Goal: Task Accomplishment & Management: Complete application form

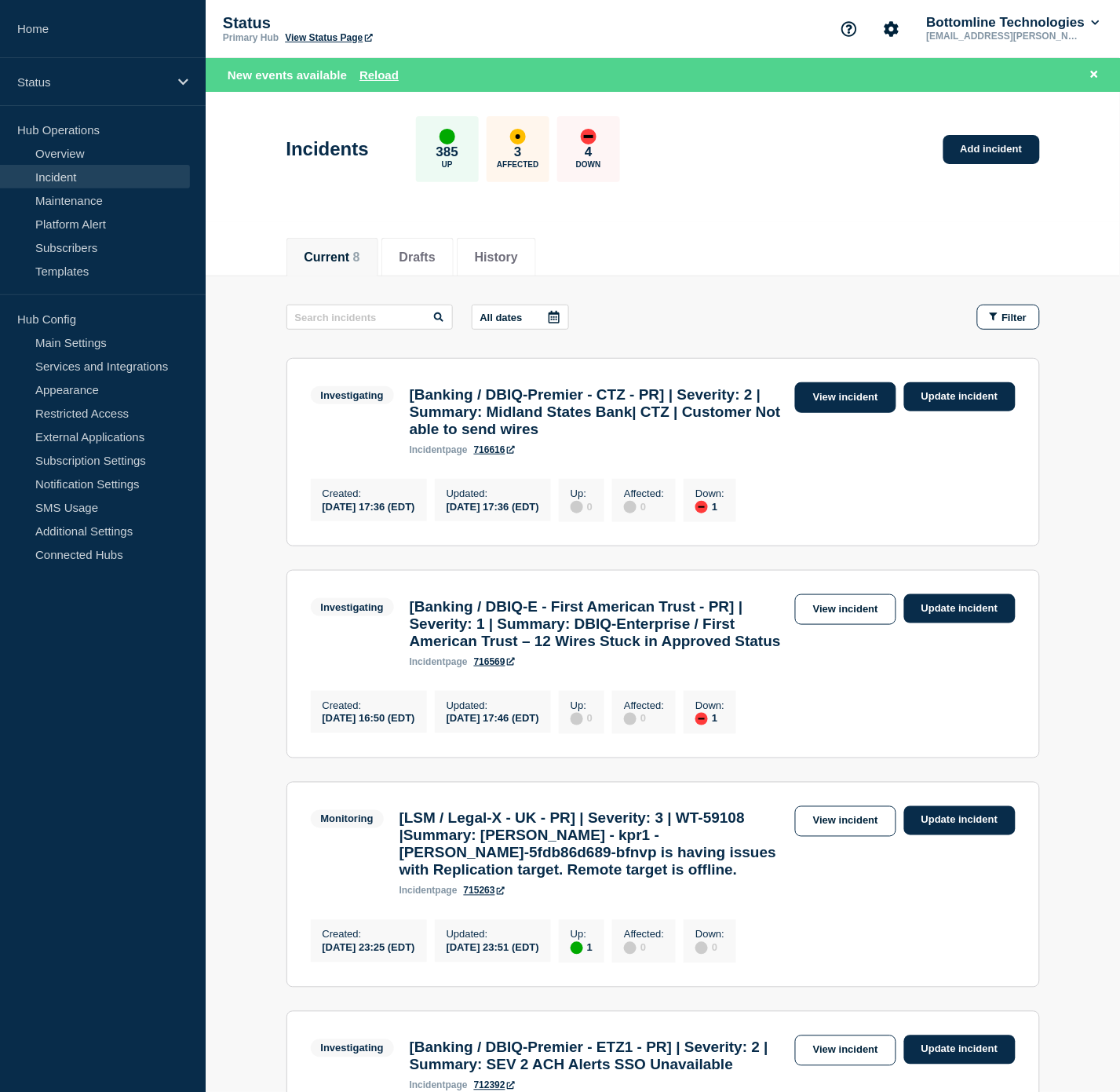
click at [818, 394] on link "View incident" at bounding box center [846, 398] width 102 height 30
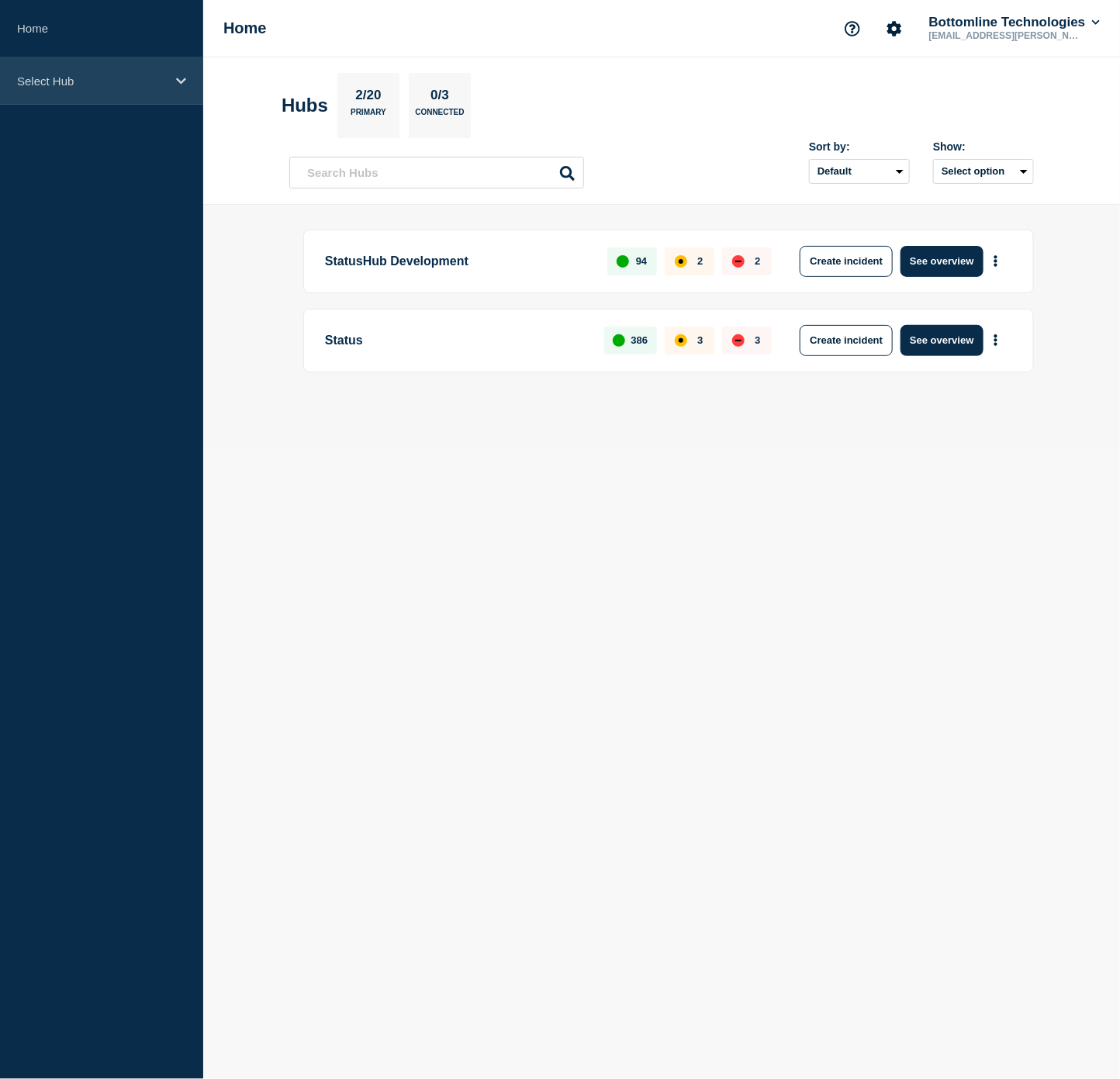
click at [104, 81] on p "Select Hub" at bounding box center [92, 81] width 149 height 13
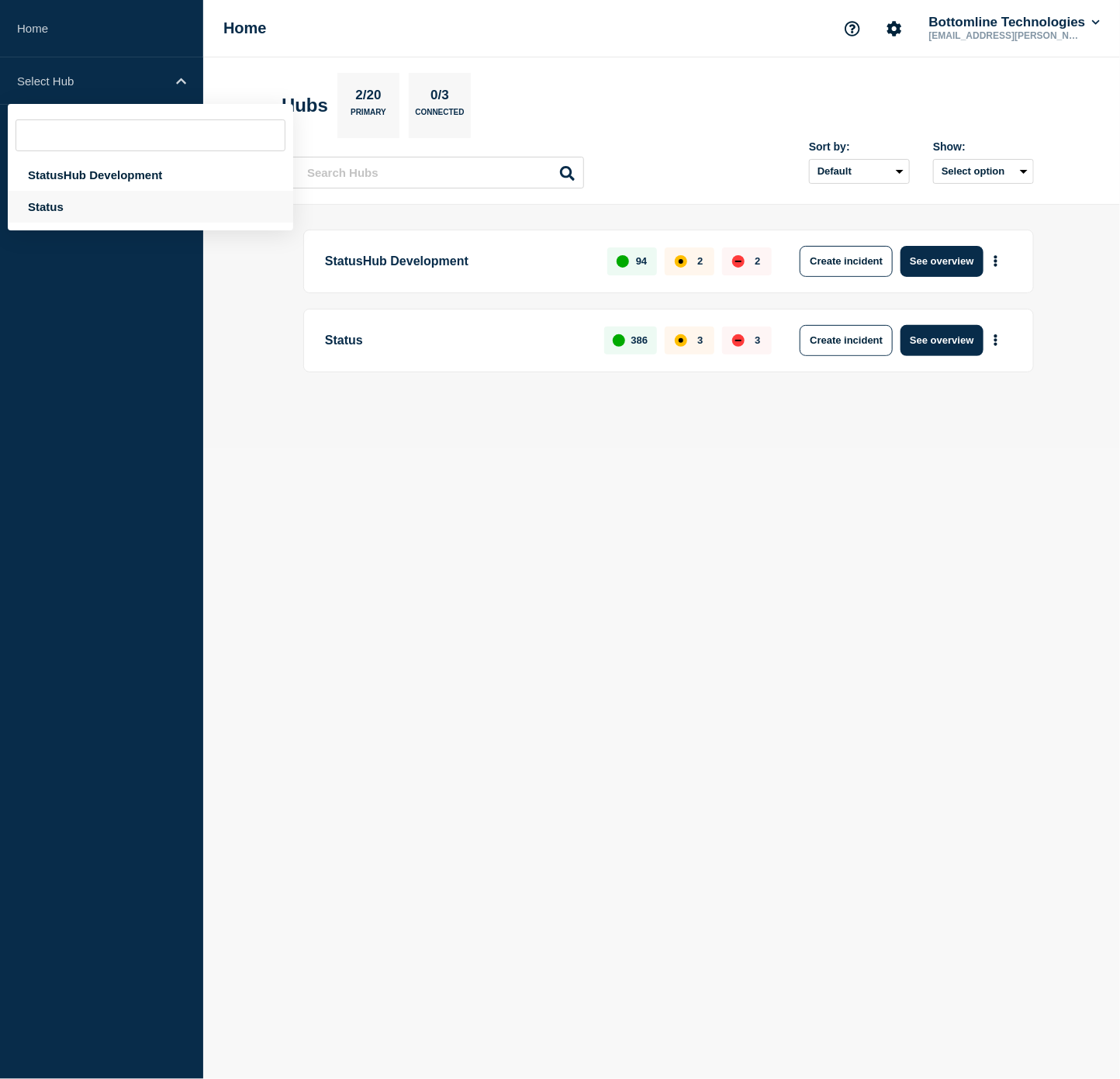
click at [84, 203] on div "Status" at bounding box center [150, 206] width 285 height 32
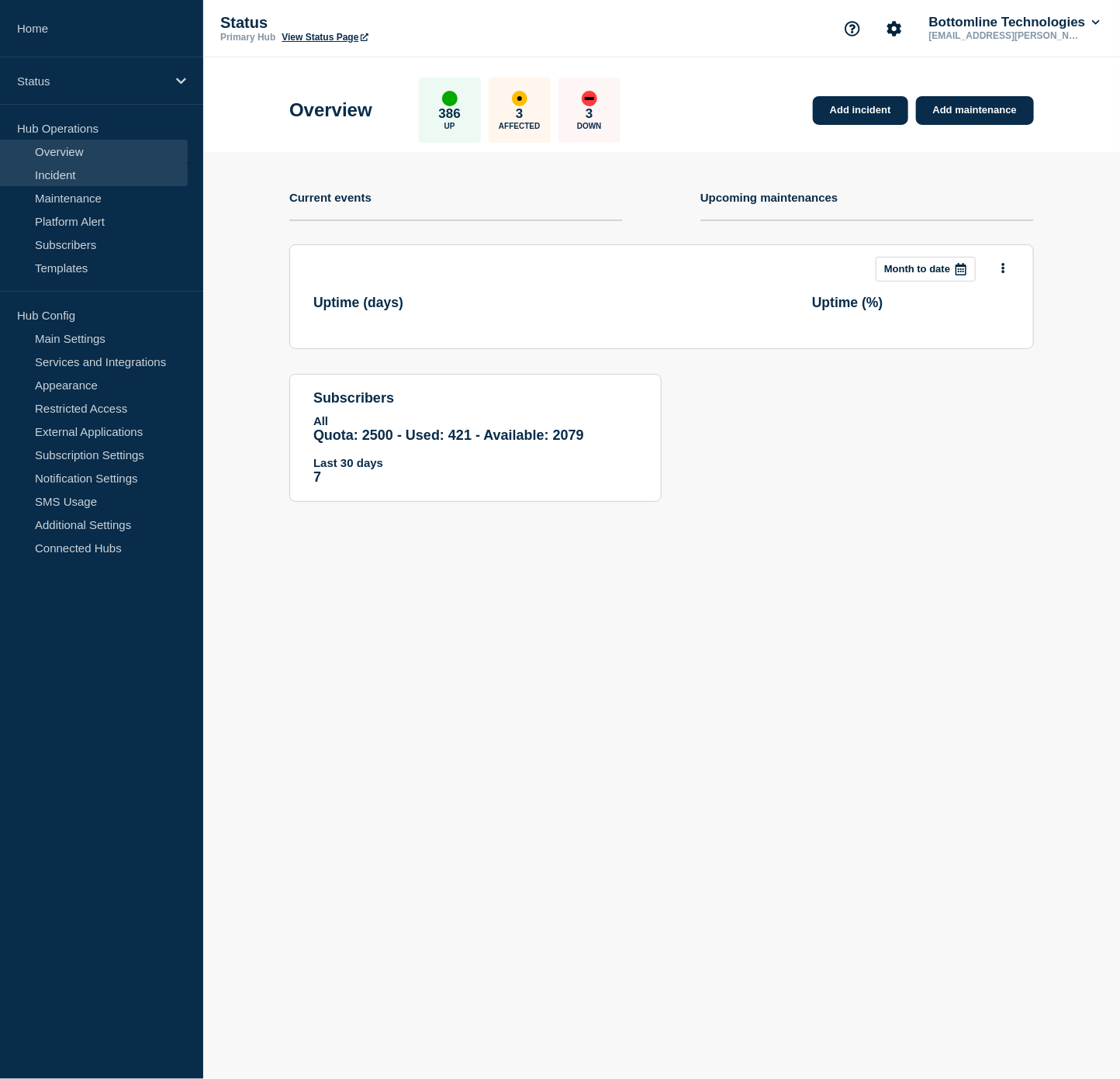
click at [93, 177] on link "Incident" at bounding box center [93, 174] width 187 height 23
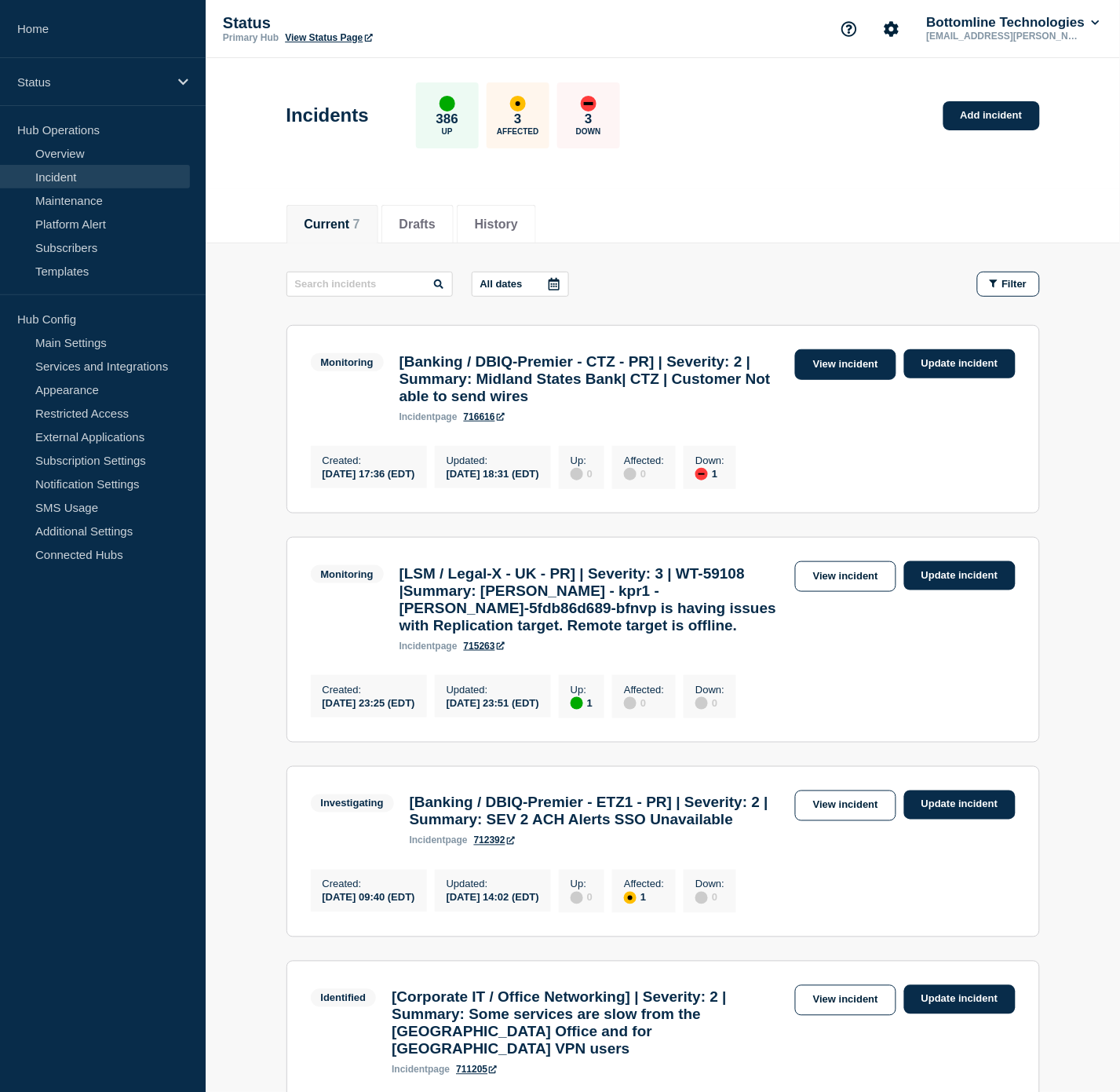
click at [852, 369] on link "View incident" at bounding box center [846, 365] width 102 height 30
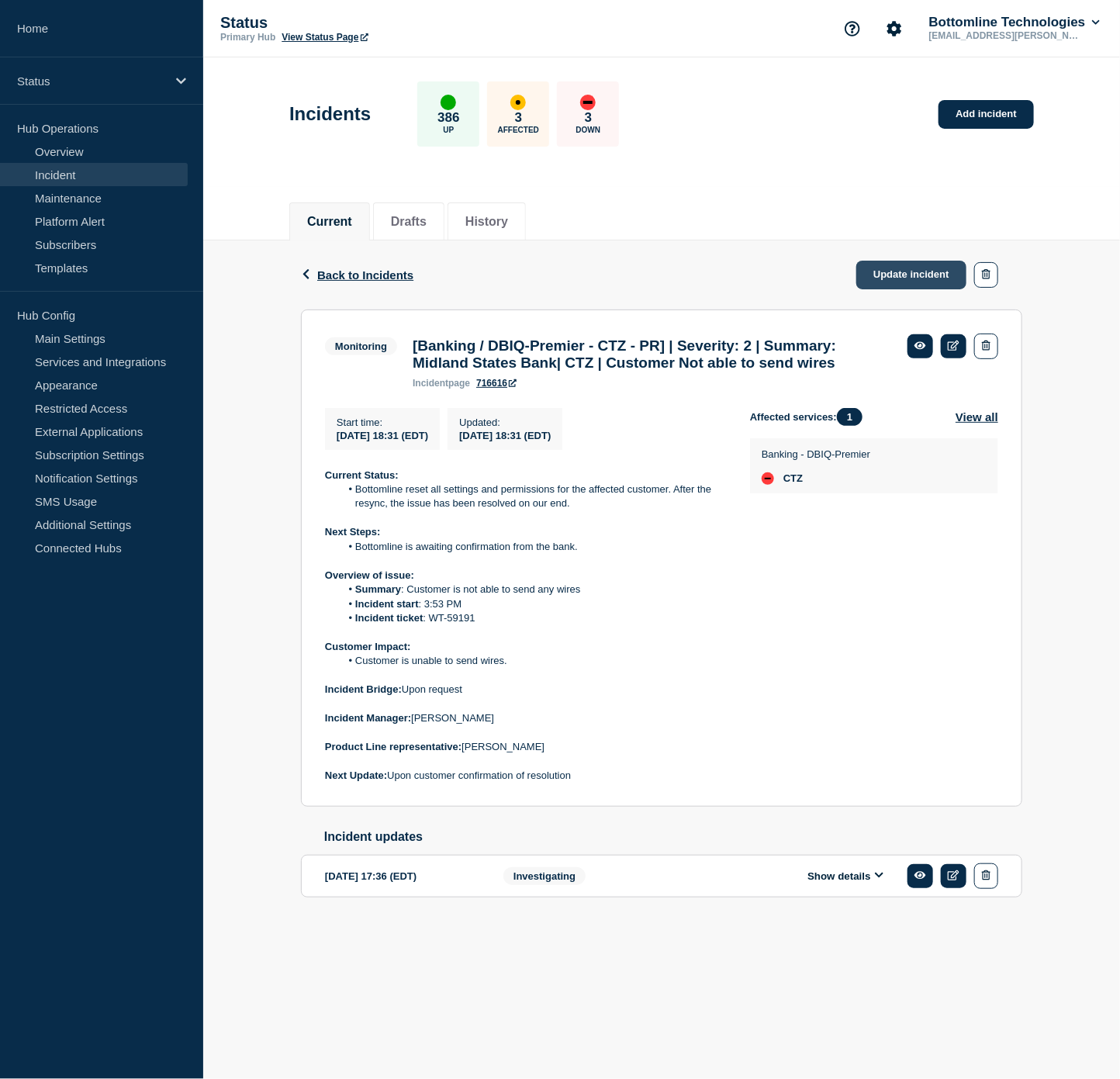
click at [900, 268] on link "Update incident" at bounding box center [911, 275] width 110 height 28
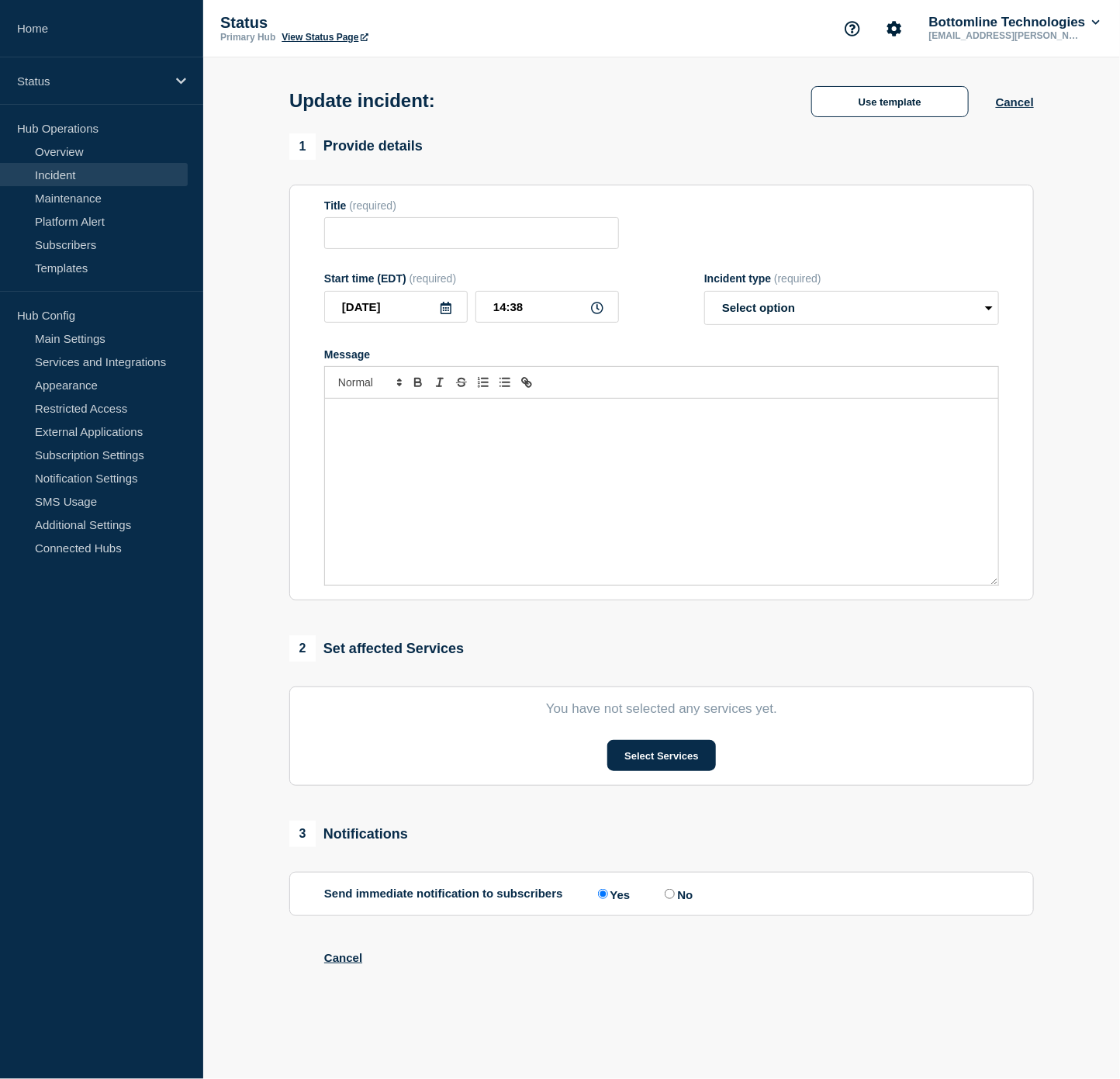
type input "[Banking / DBIQ-Premier - CTZ - PR] | Severity: 2 | Summary: Midland States Ban…"
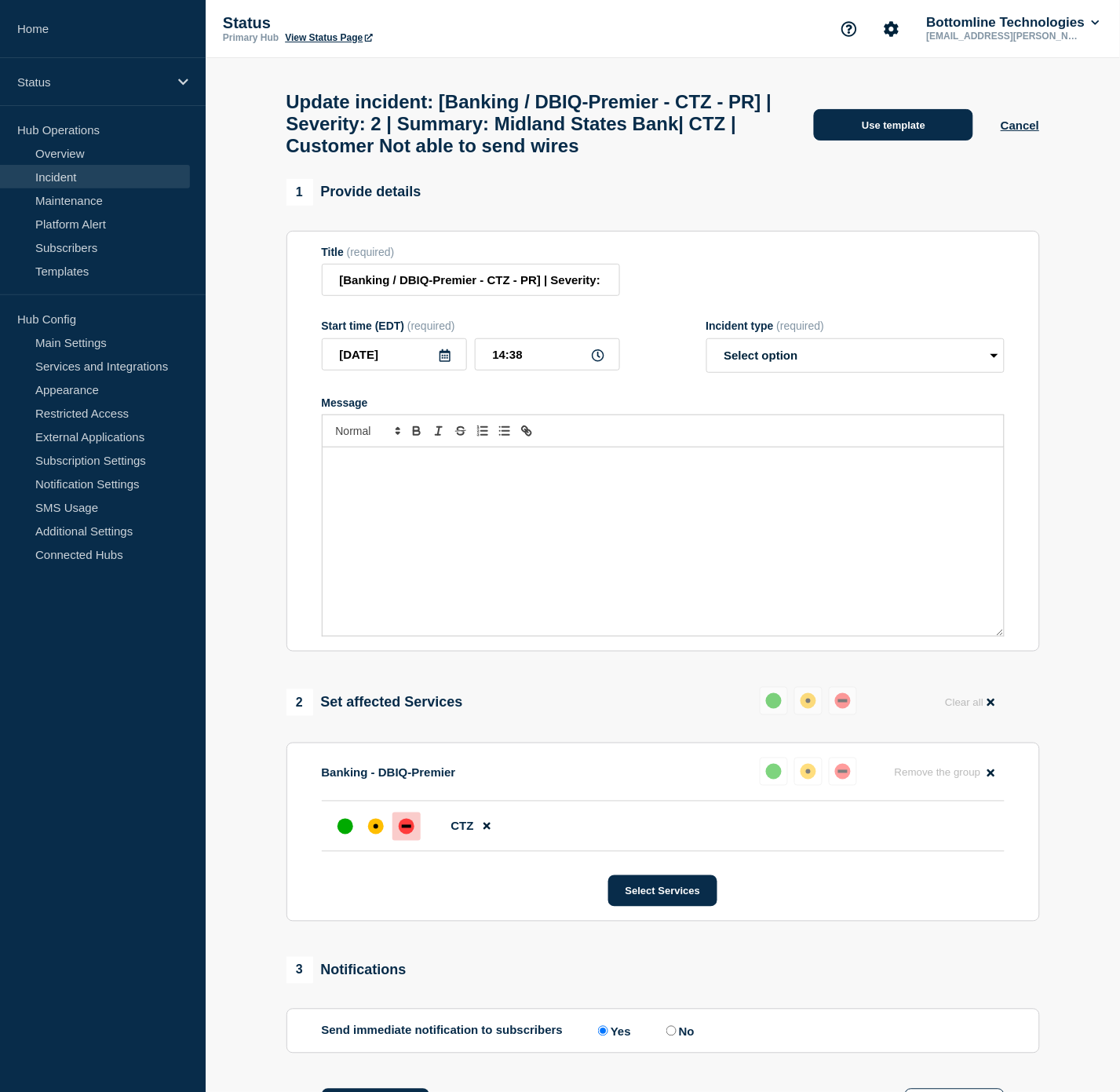
click at [898, 120] on button "Use template" at bounding box center [893, 124] width 159 height 31
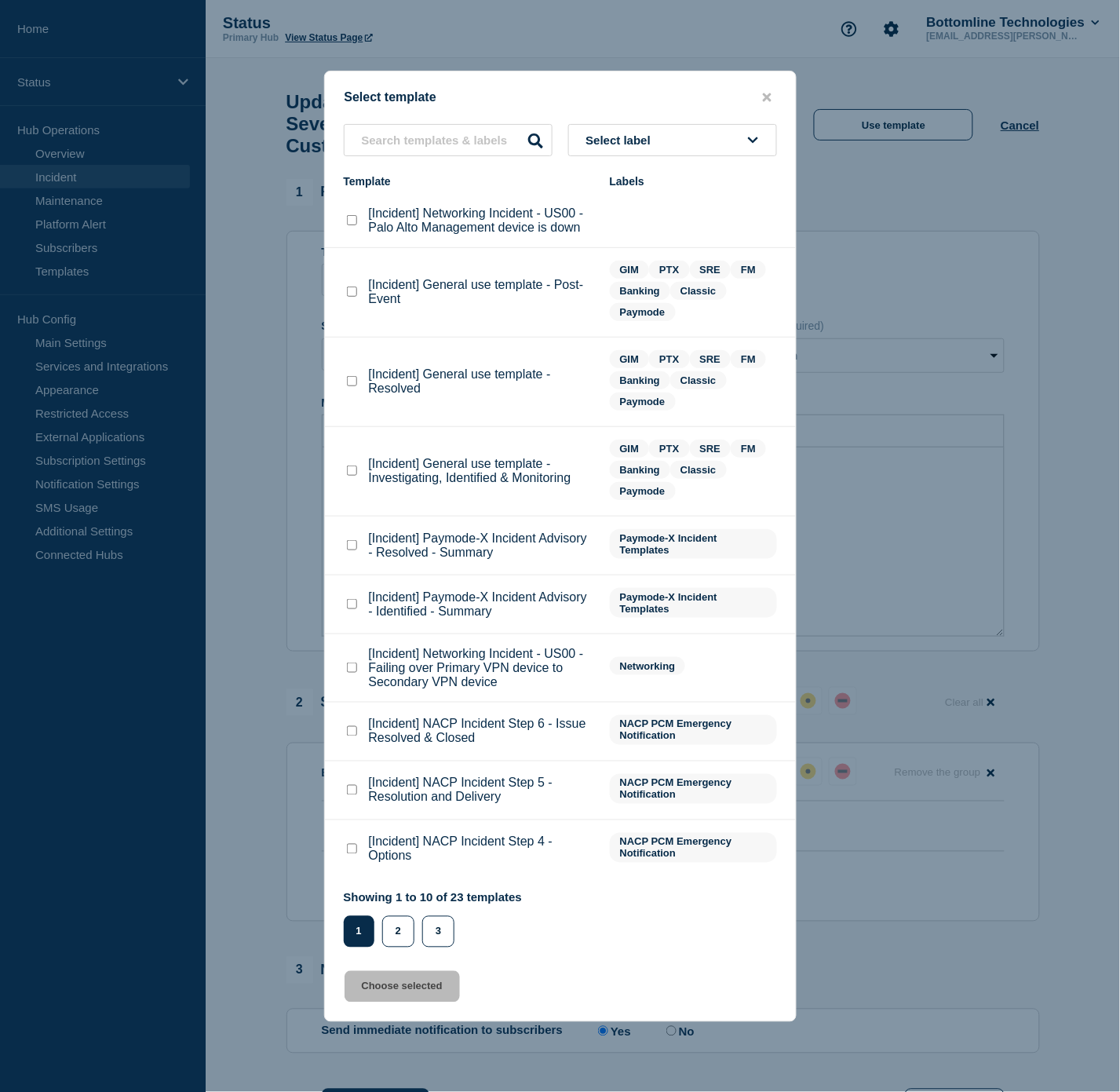
click at [353, 385] on checkbox"] "[Incident] General use template - Resolved checkbox" at bounding box center [352, 381] width 10 height 10
checkbox checkbox"] "true"
click at [402, 983] on button "Choose selected" at bounding box center [402, 986] width 115 height 31
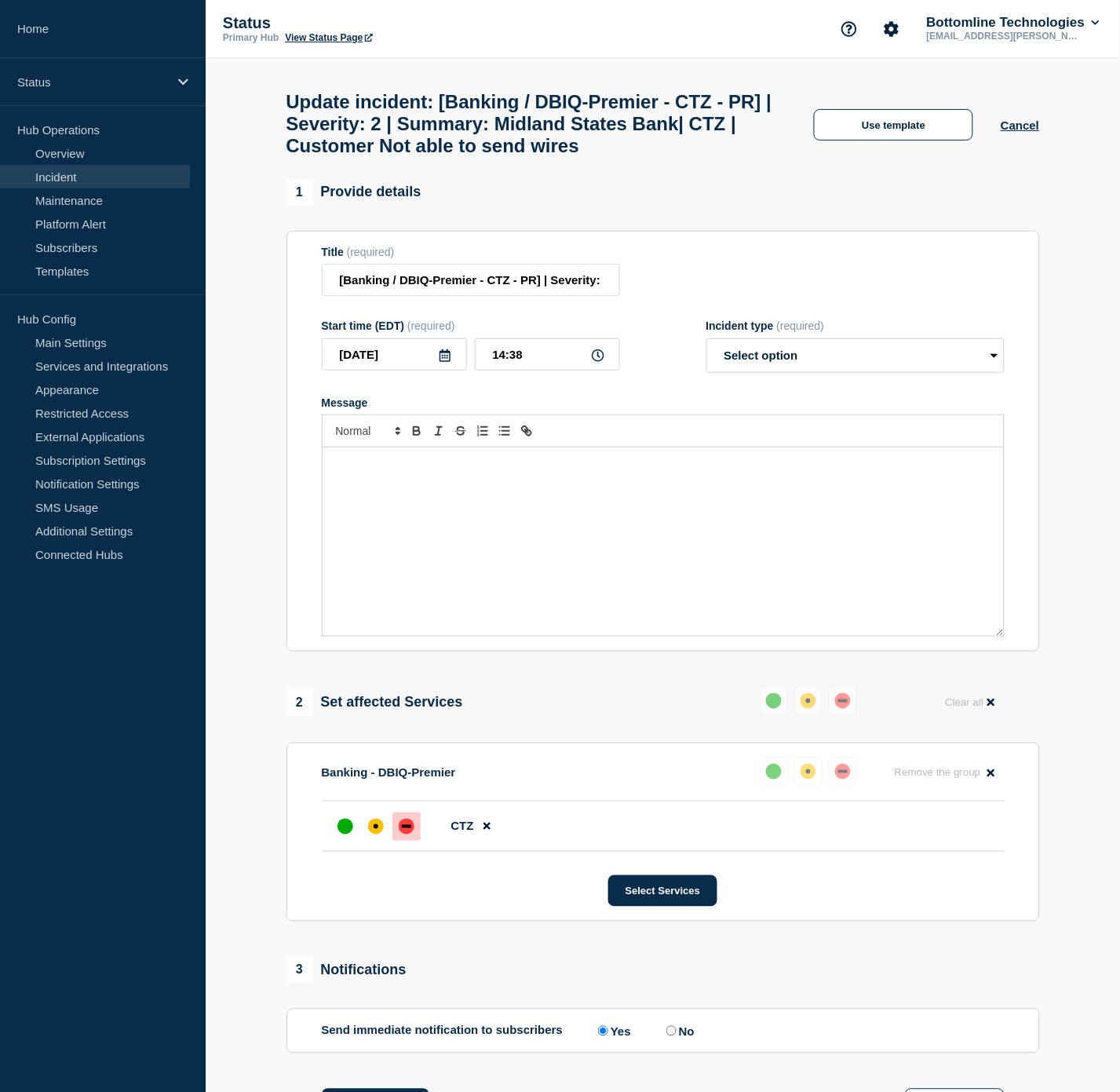
select select "resolved"
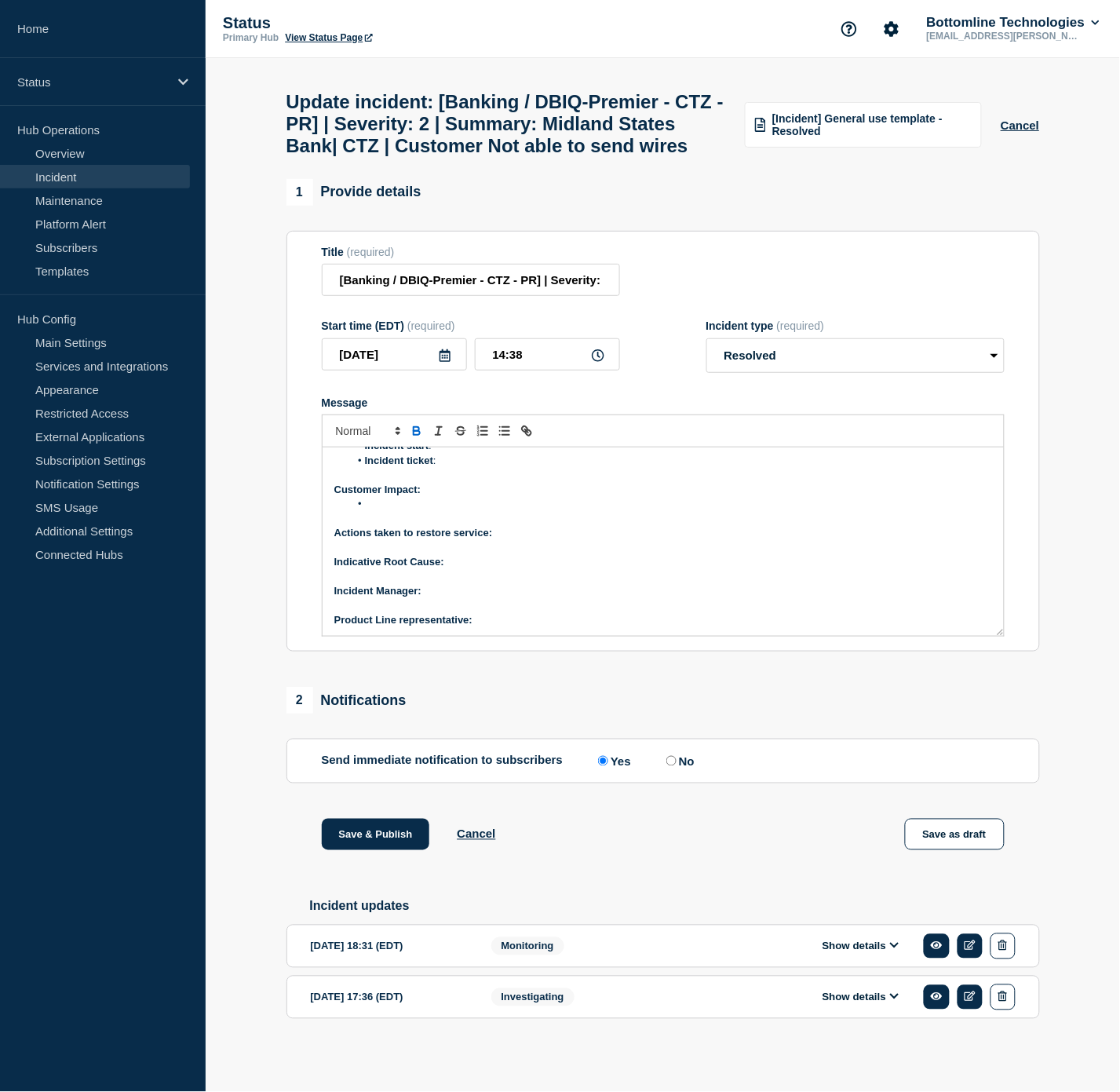
scroll to position [44, 0]
click at [872, 946] on button "Show details" at bounding box center [861, 946] width 86 height 14
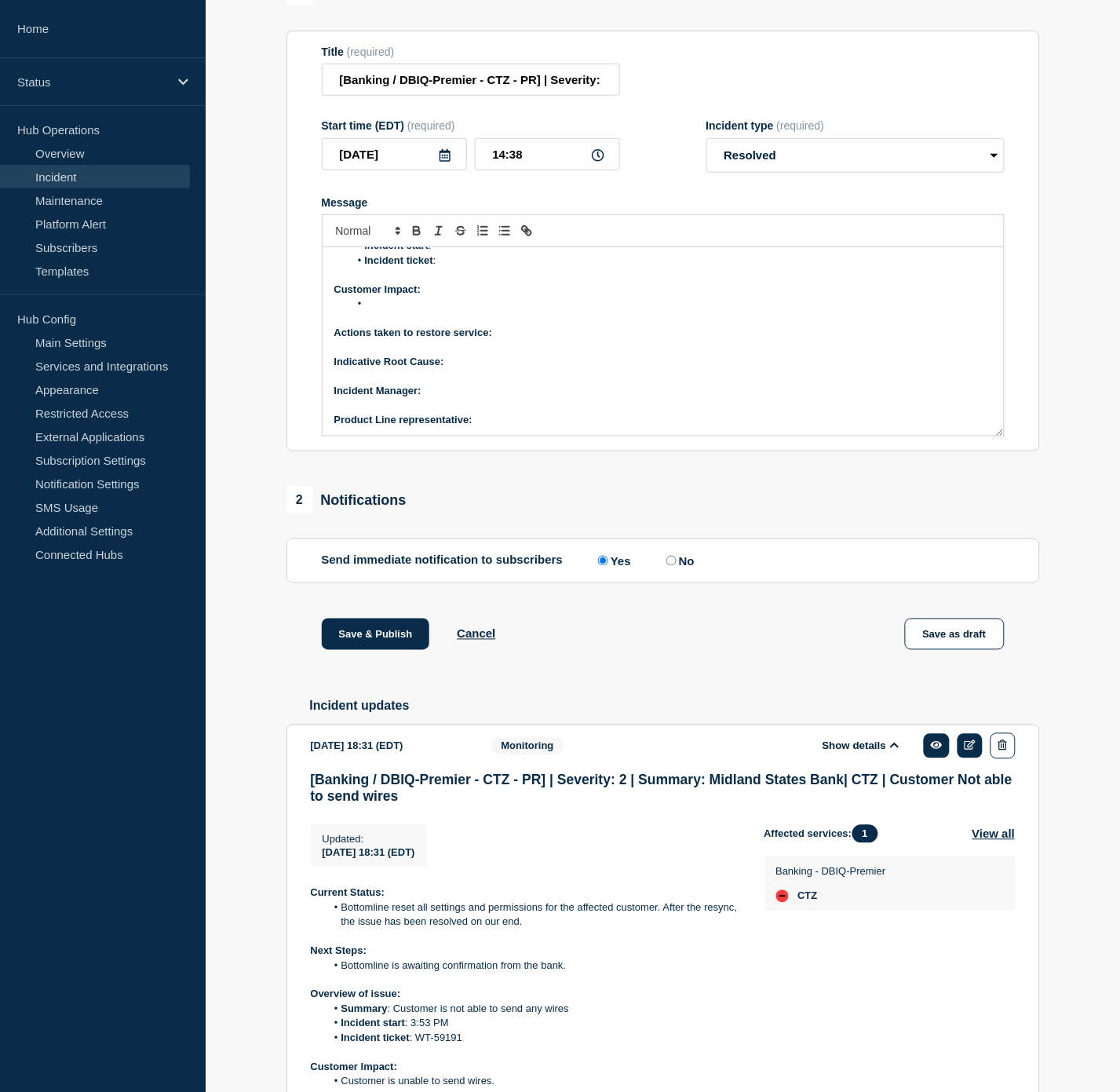
scroll to position [480, 0]
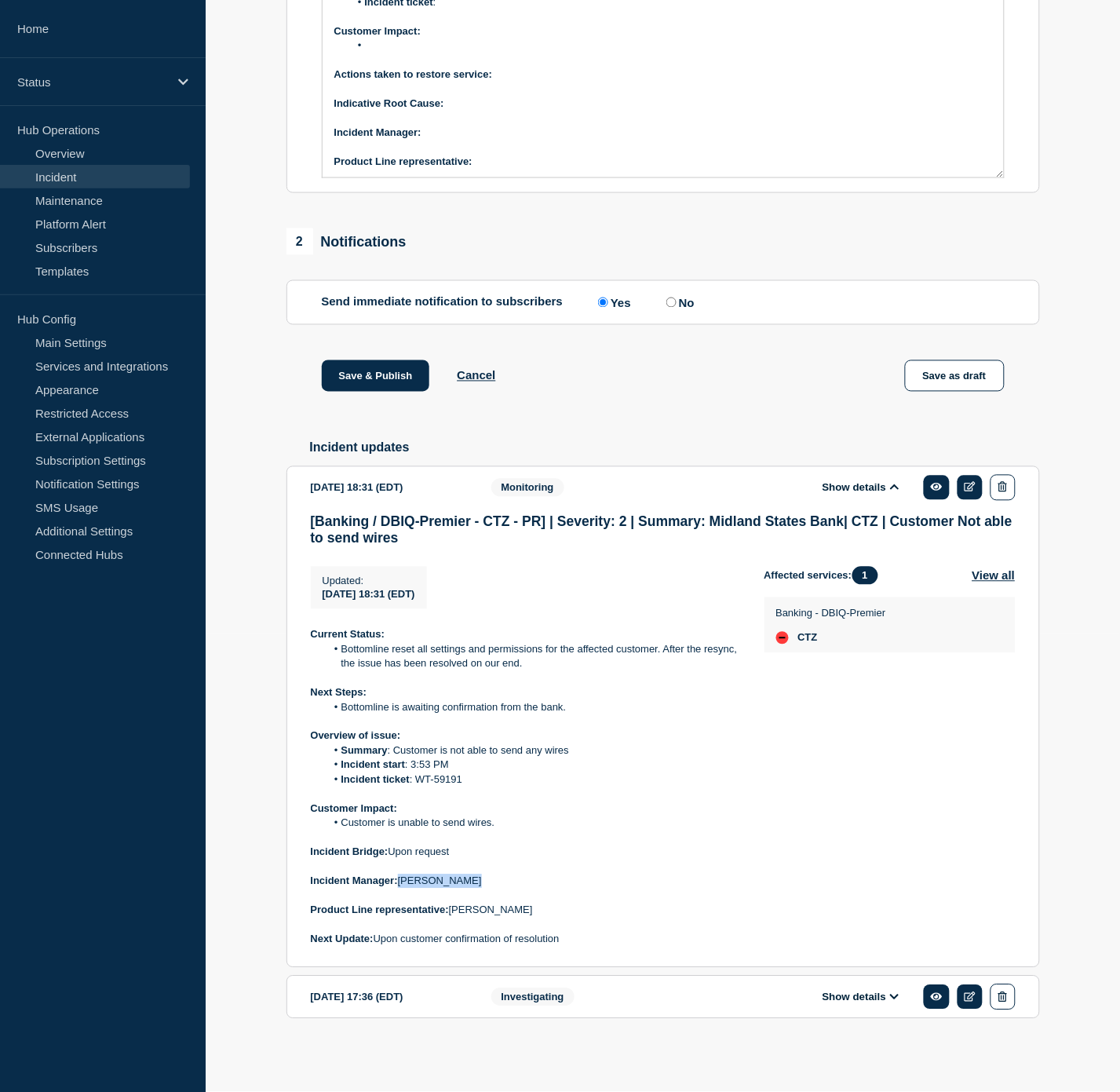
drag, startPoint x: 477, startPoint y: 903, endPoint x: 400, endPoint y: 906, distance: 77.1
click at [400, 889] on p "Incident Manager: Zoey Lovejoy" at bounding box center [526, 882] width 429 height 14
copy p "Zoey Lovejoy"
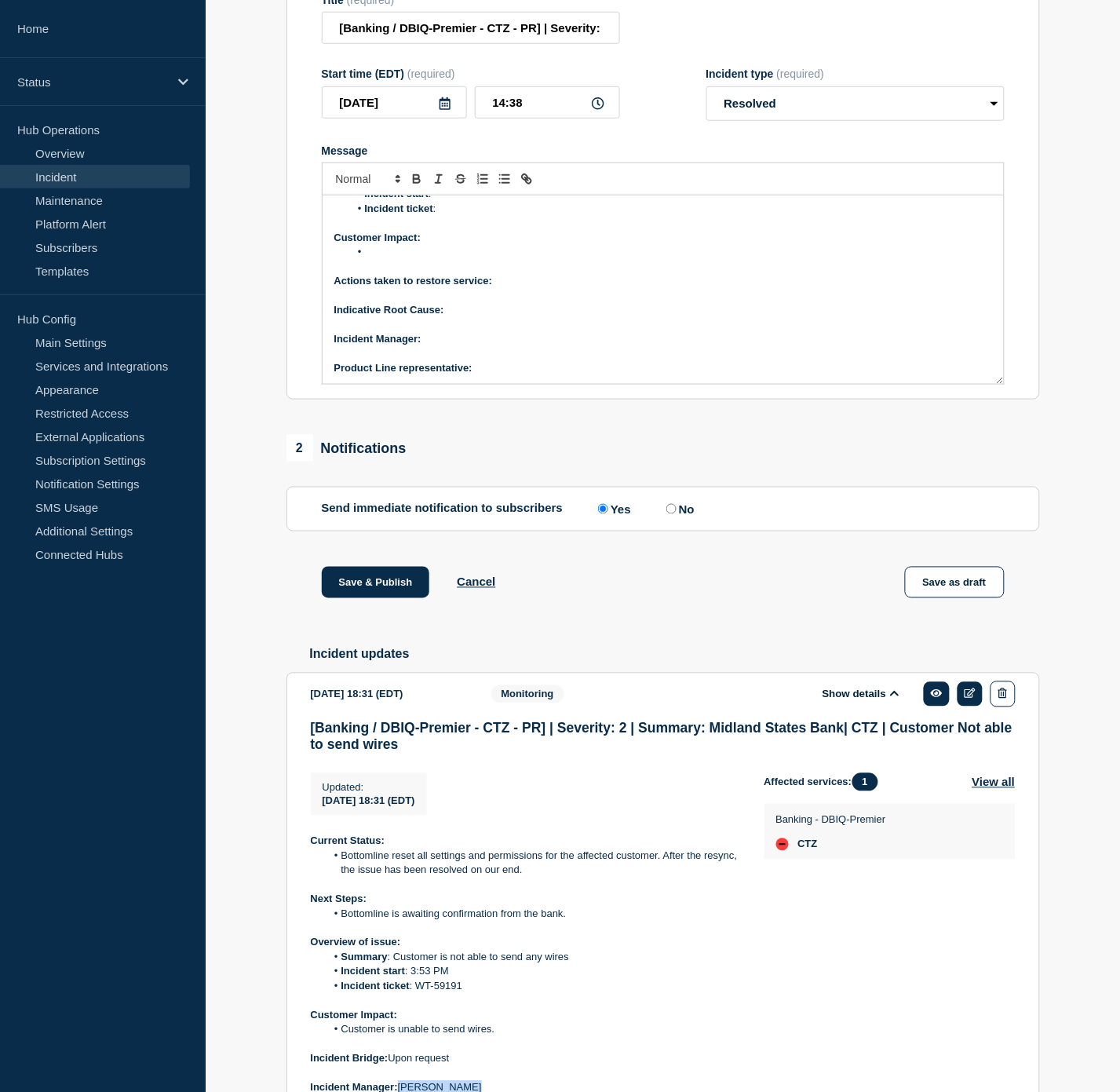
scroll to position [44, 0]
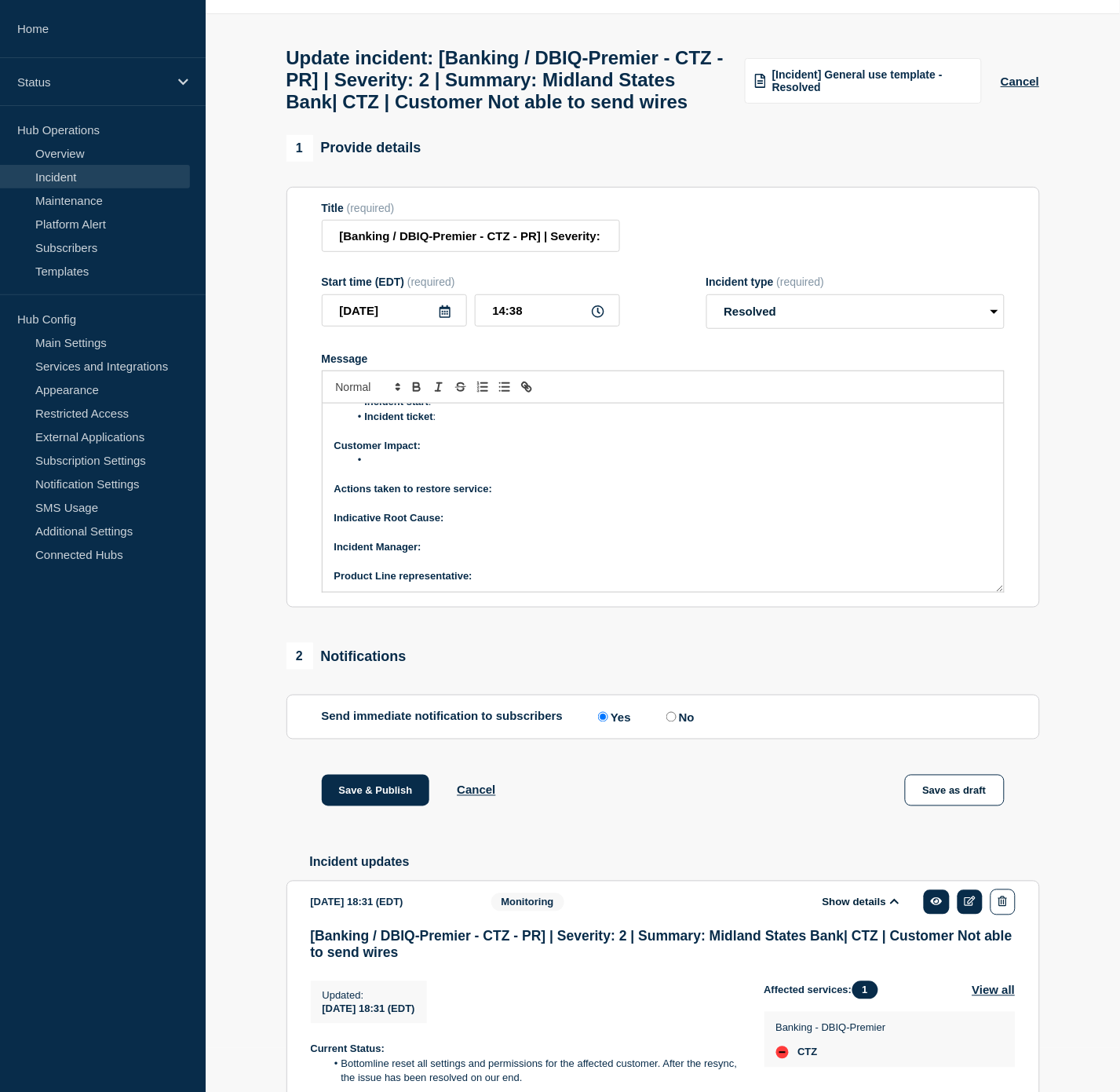
click at [519, 568] on p "Message" at bounding box center [663, 562] width 658 height 14
click at [474, 554] on p "﻿Incident Manager:" at bounding box center [663, 547] width 658 height 14
click at [502, 583] on p "Product Line representative:" at bounding box center [663, 576] width 658 height 14
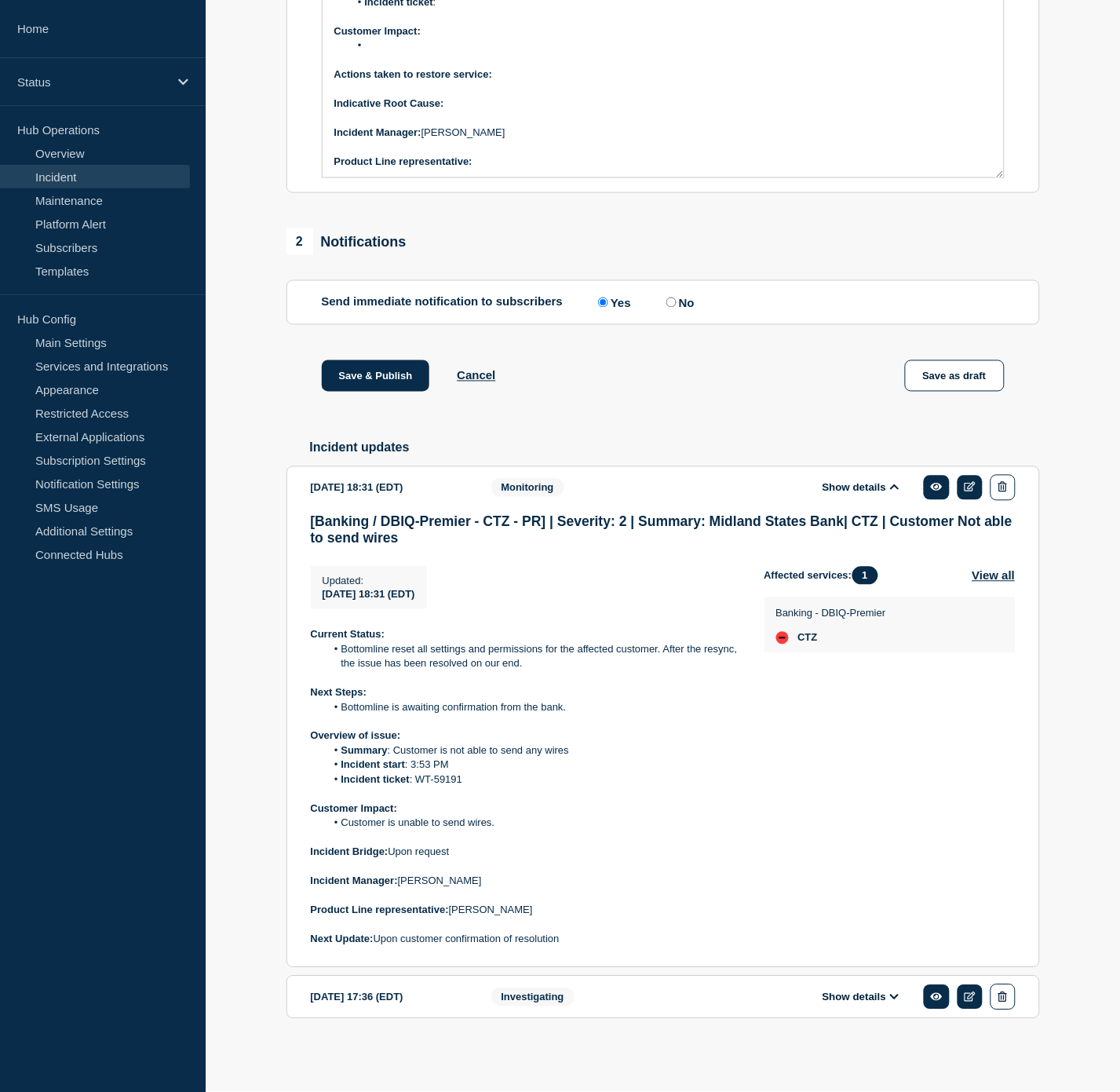
scroll to position [504, 0]
drag, startPoint x: 570, startPoint y: 913, endPoint x: 450, endPoint y: 911, distance: 120.0
click at [450, 911] on p "Product Line representative: SoumyaRanjan Mohanty" at bounding box center [526, 910] width 429 height 14
copy p "SoumyaRanjan Mohanty"
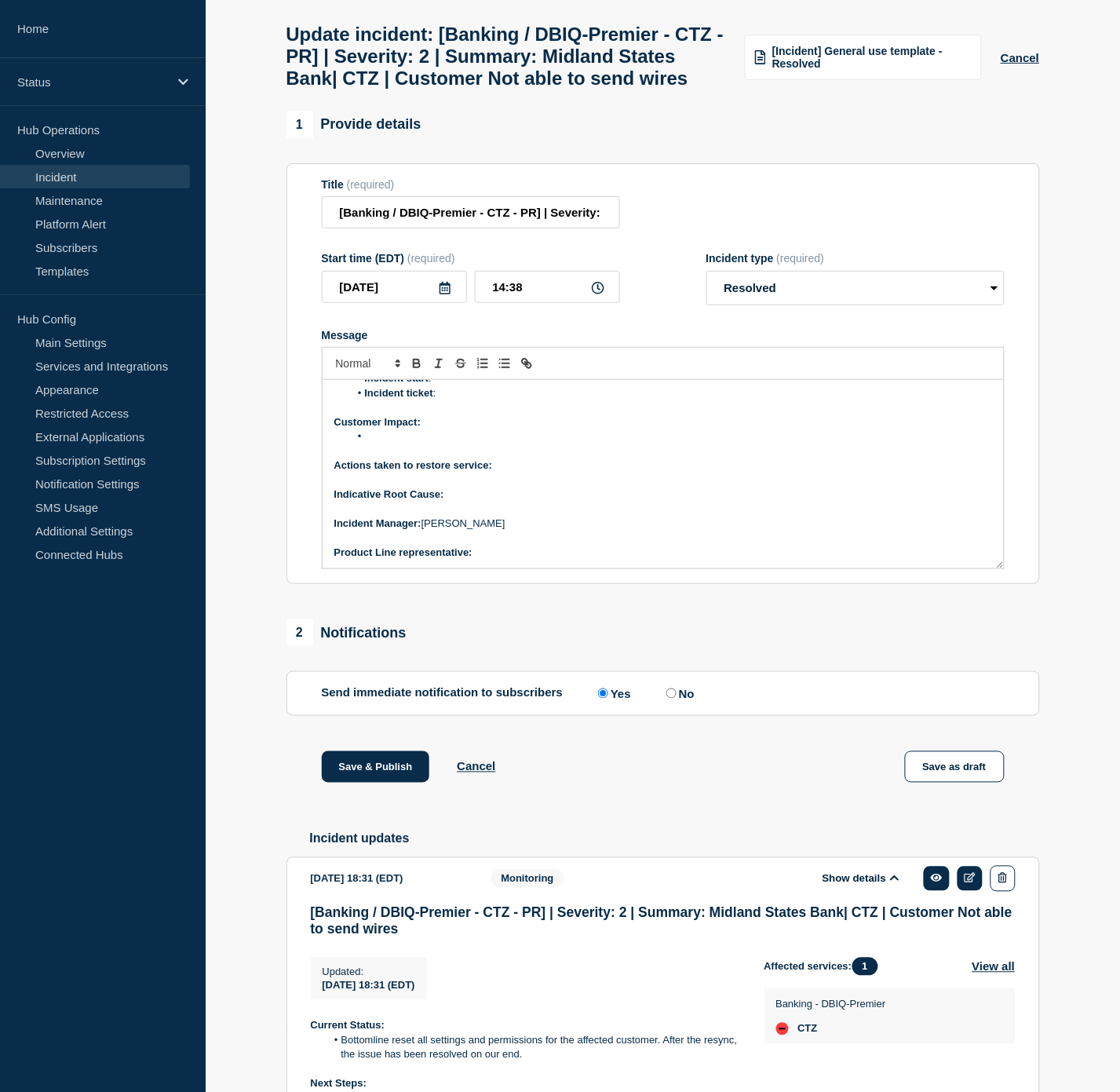
click at [496, 560] on p "Product Line representative:" at bounding box center [663, 553] width 658 height 14
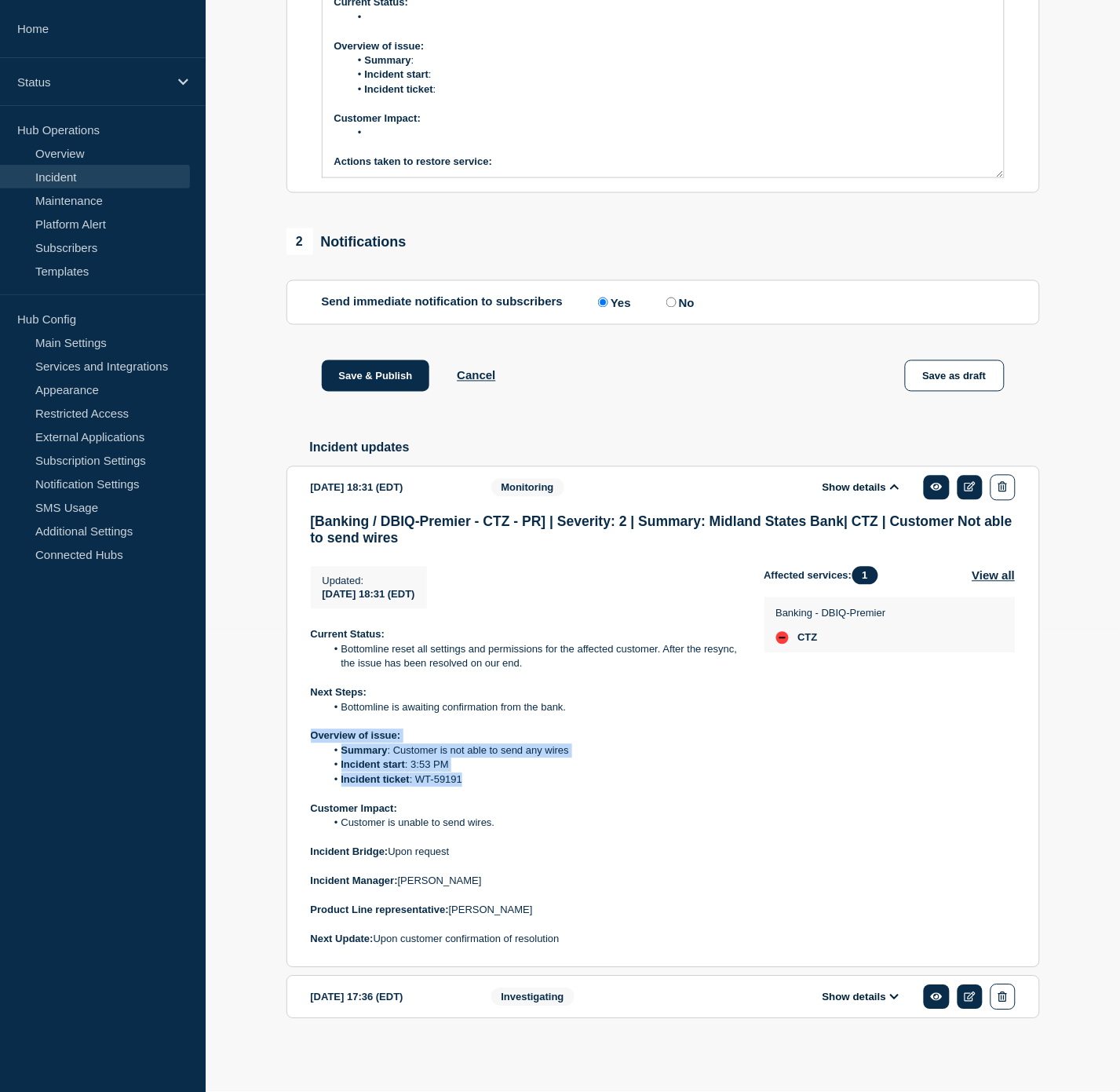
drag, startPoint x: 465, startPoint y: 778, endPoint x: 311, endPoint y: 736, distance: 159.6
click at [311, 736] on div "Current Status: Bottomline reset all settings and permissions for the affected …" at bounding box center [526, 787] width 429 height 318
copy div "Overview of issue: Summary : Customer is not able to send any wires Incident st…"
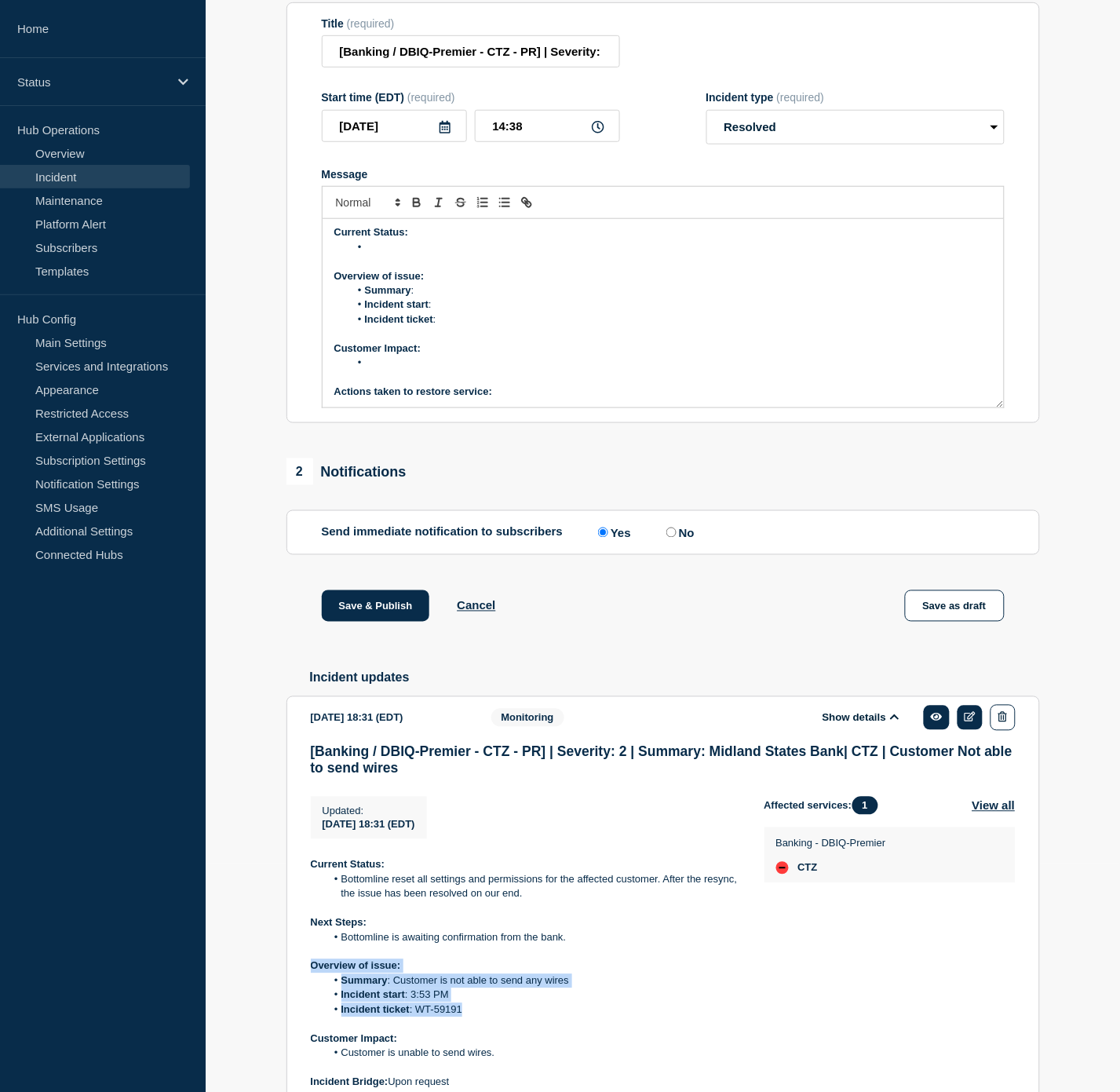
scroll to position [67, 0]
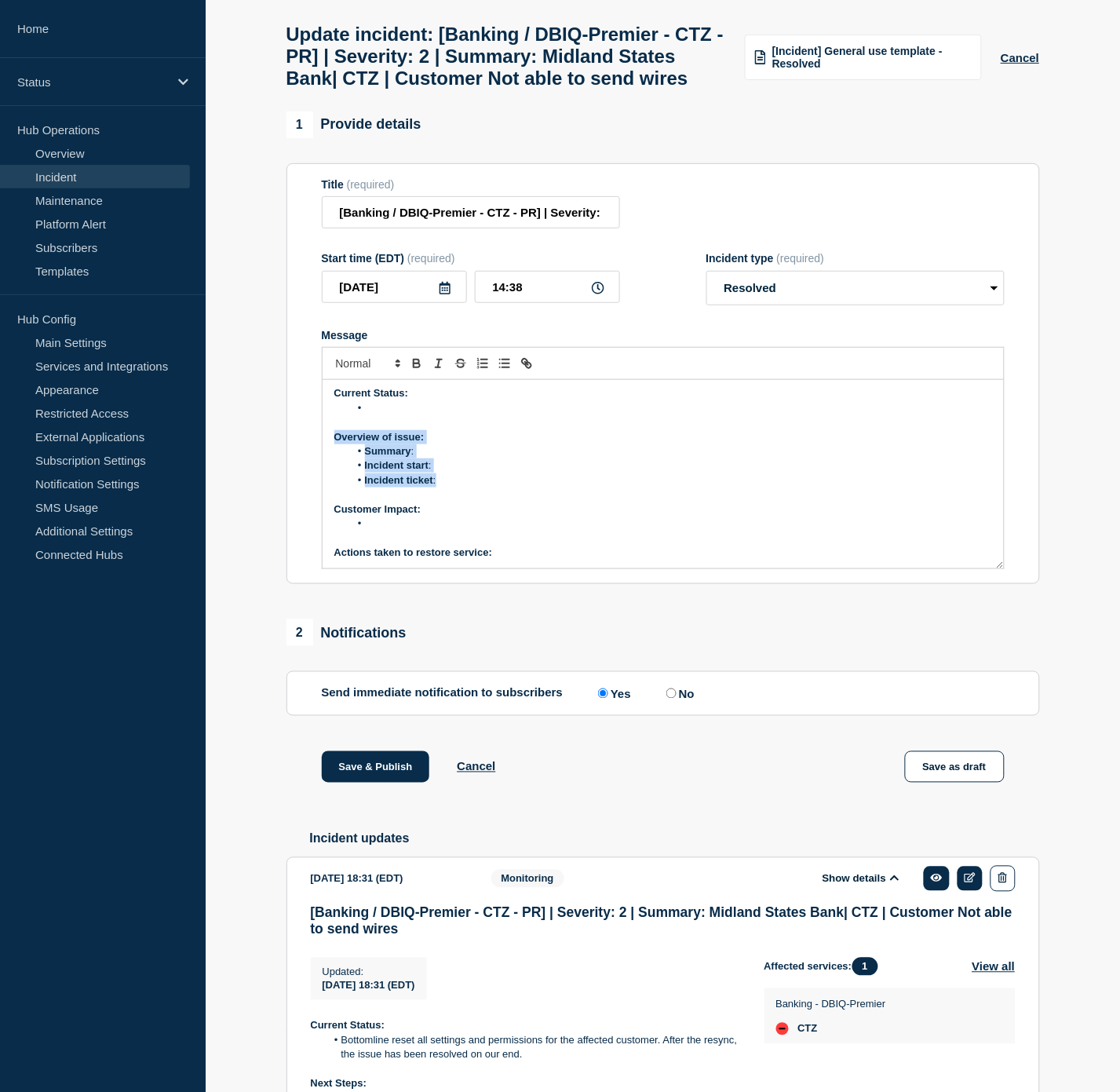
drag, startPoint x: 461, startPoint y: 519, endPoint x: 332, endPoint y: 480, distance: 134.8
click at [332, 480] on div "Current Status: Overview of issue: Summary : Incident start : Incident ticket :…" at bounding box center [663, 474] width 682 height 188
drag, startPoint x: 496, startPoint y: 522, endPoint x: 440, endPoint y: 514, distance: 56.6
click at [440, 487] on li "Incident ticket : WT-59191" at bounding box center [671, 481] width 643 height 14
click at [526, 368] on icon "Toggle link" at bounding box center [528, 365] width 6 height 6
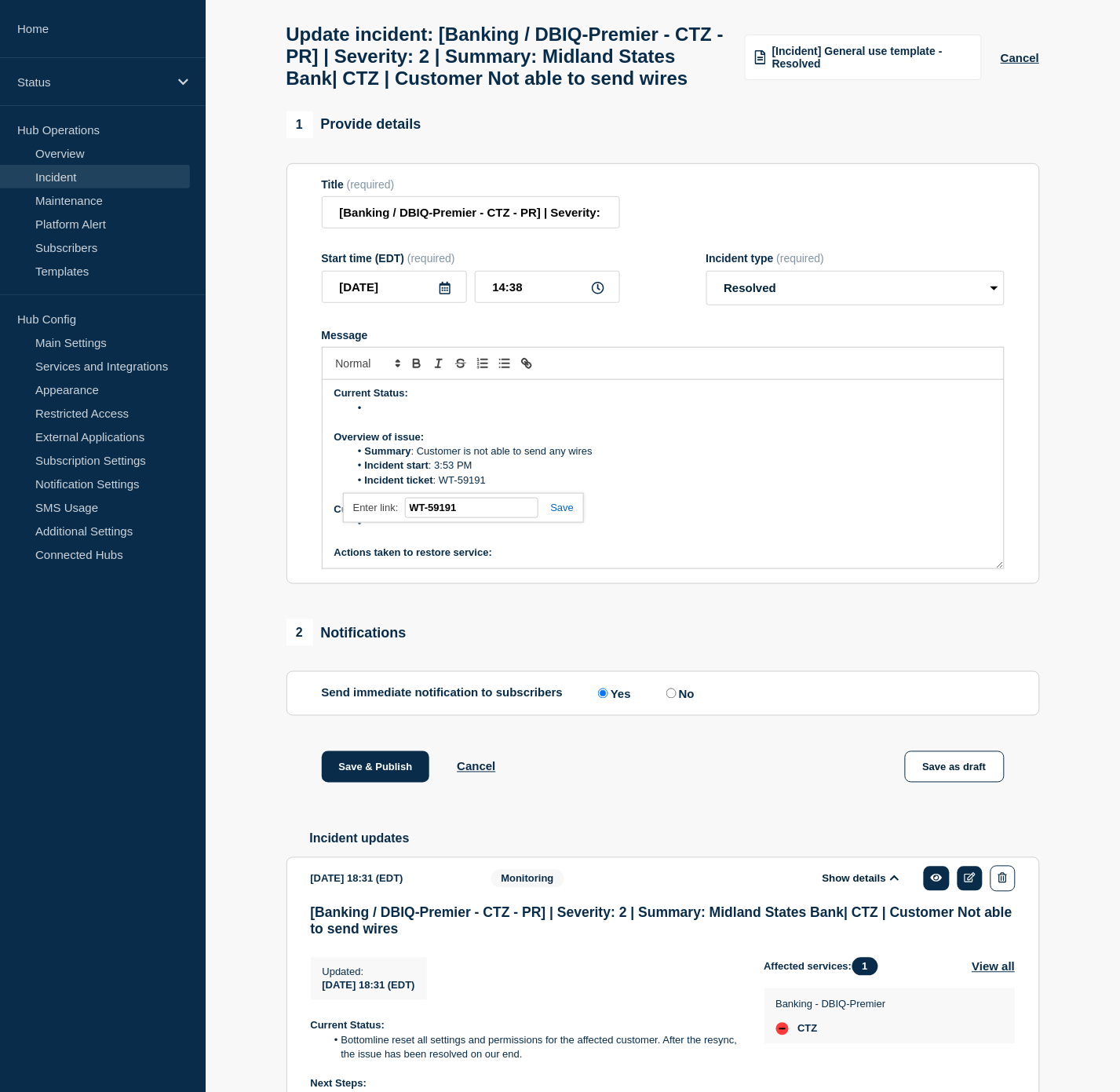
paste input "https://jira.bottomline.tech/browse/"
type input "https://jira.bottomline.tech/browse/WT-59191"
click at [555, 514] on link at bounding box center [556, 507] width 36 height 12
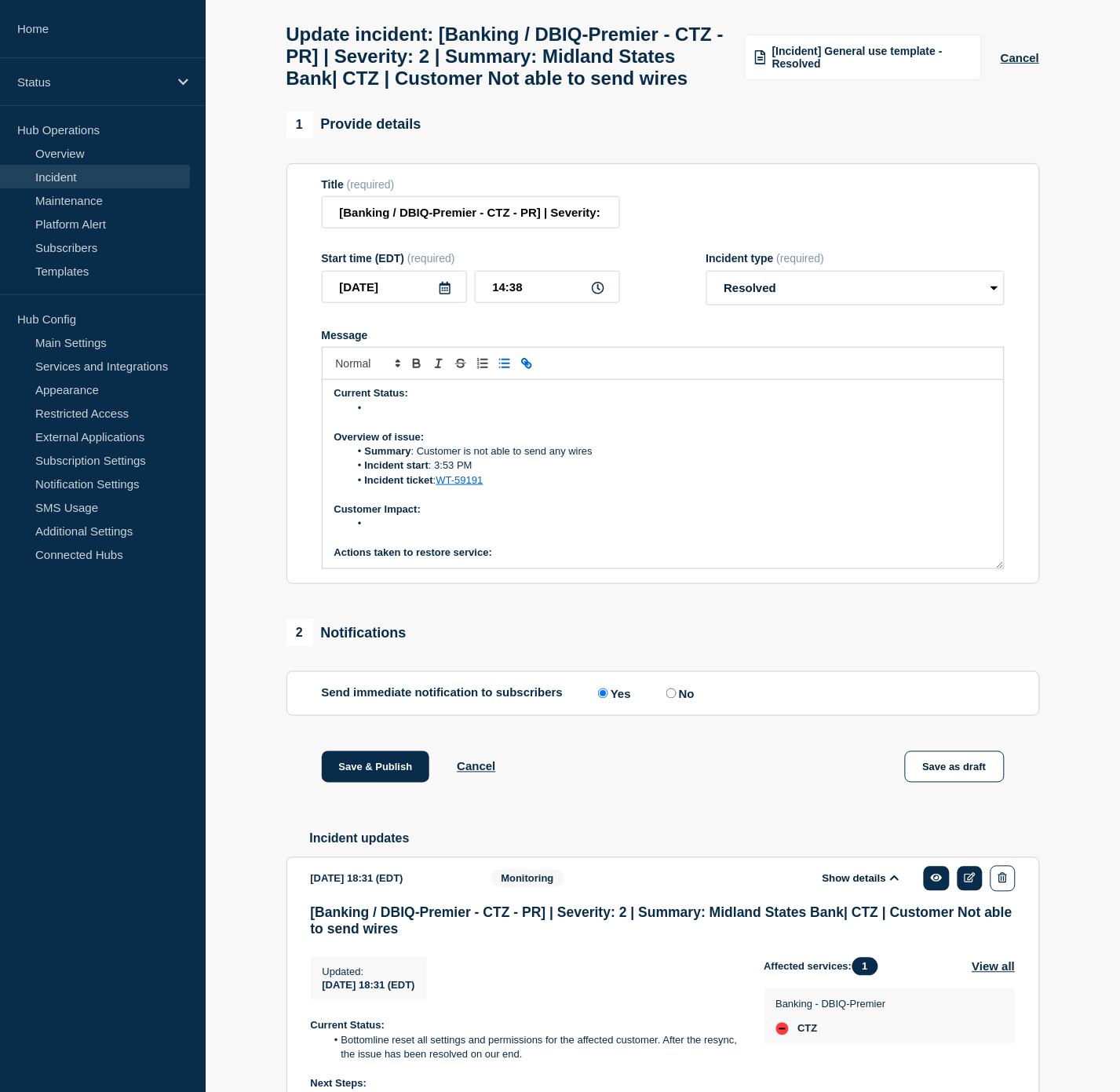
click at [440, 530] on li "Message" at bounding box center [671, 524] width 643 height 14
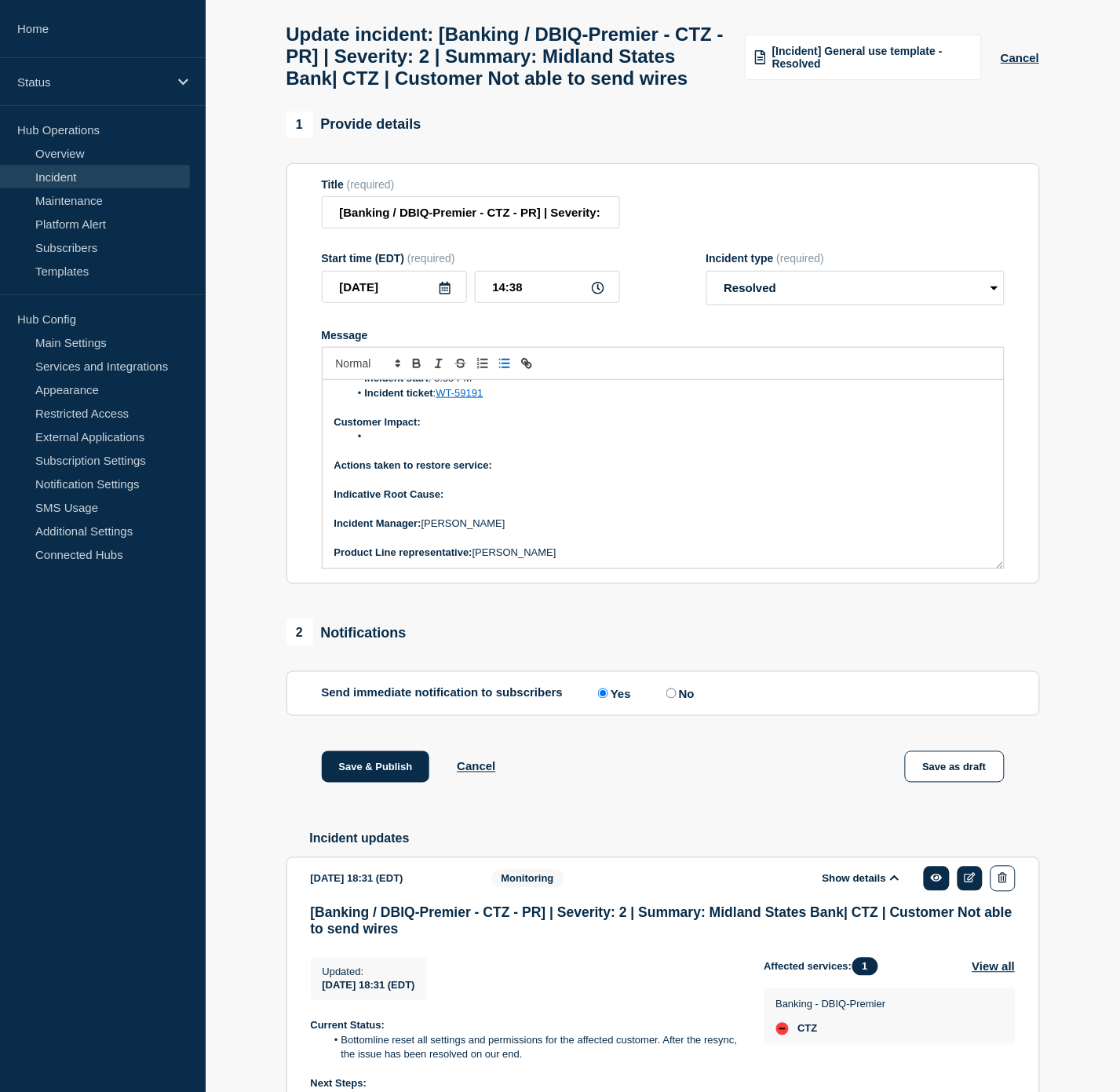
click at [478, 502] on p "Indicative Root Cause:" at bounding box center [663, 494] width 658 height 14
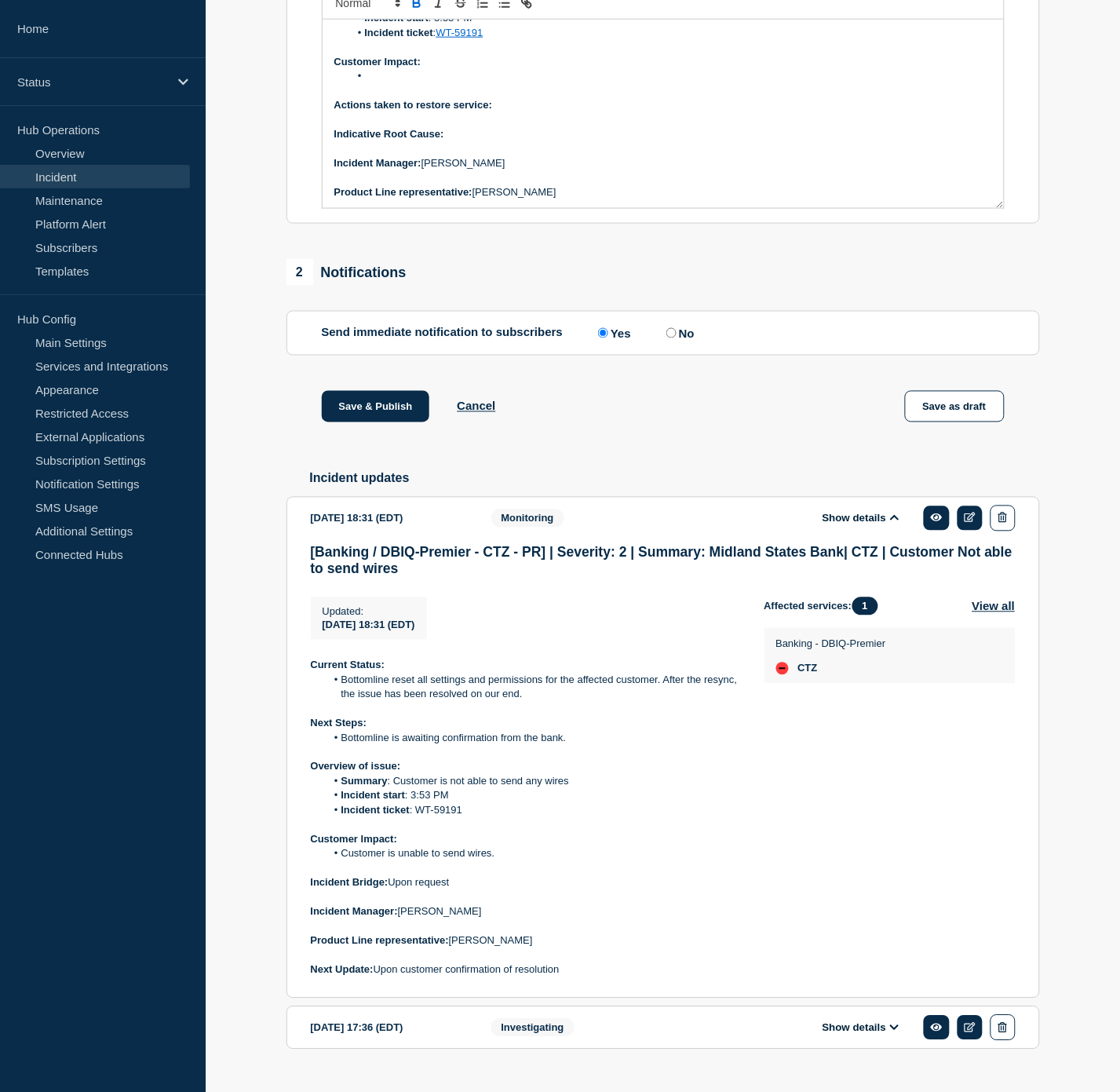
scroll to position [504, 0]
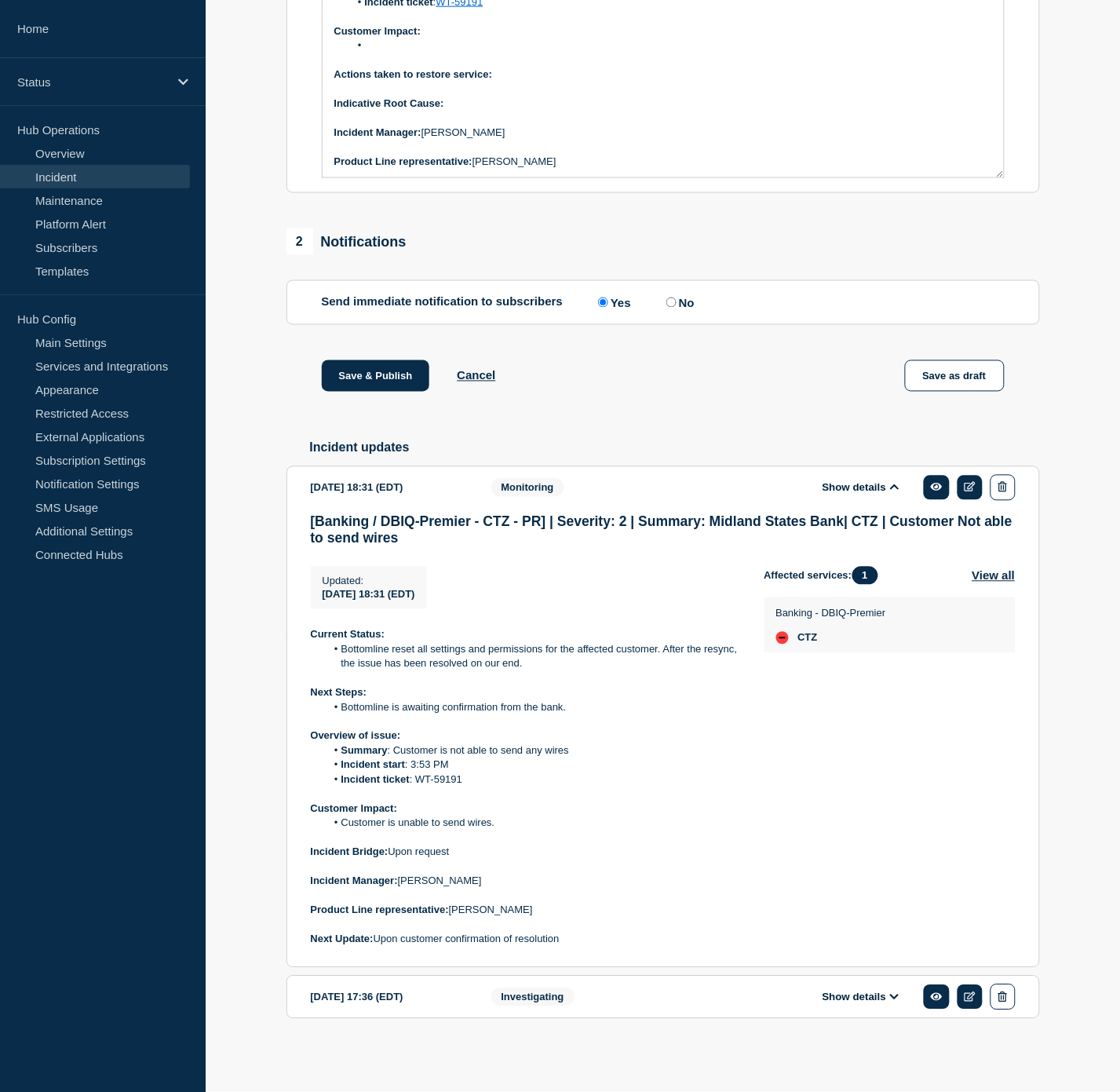
click at [882, 999] on button "Show details" at bounding box center [861, 997] width 86 height 14
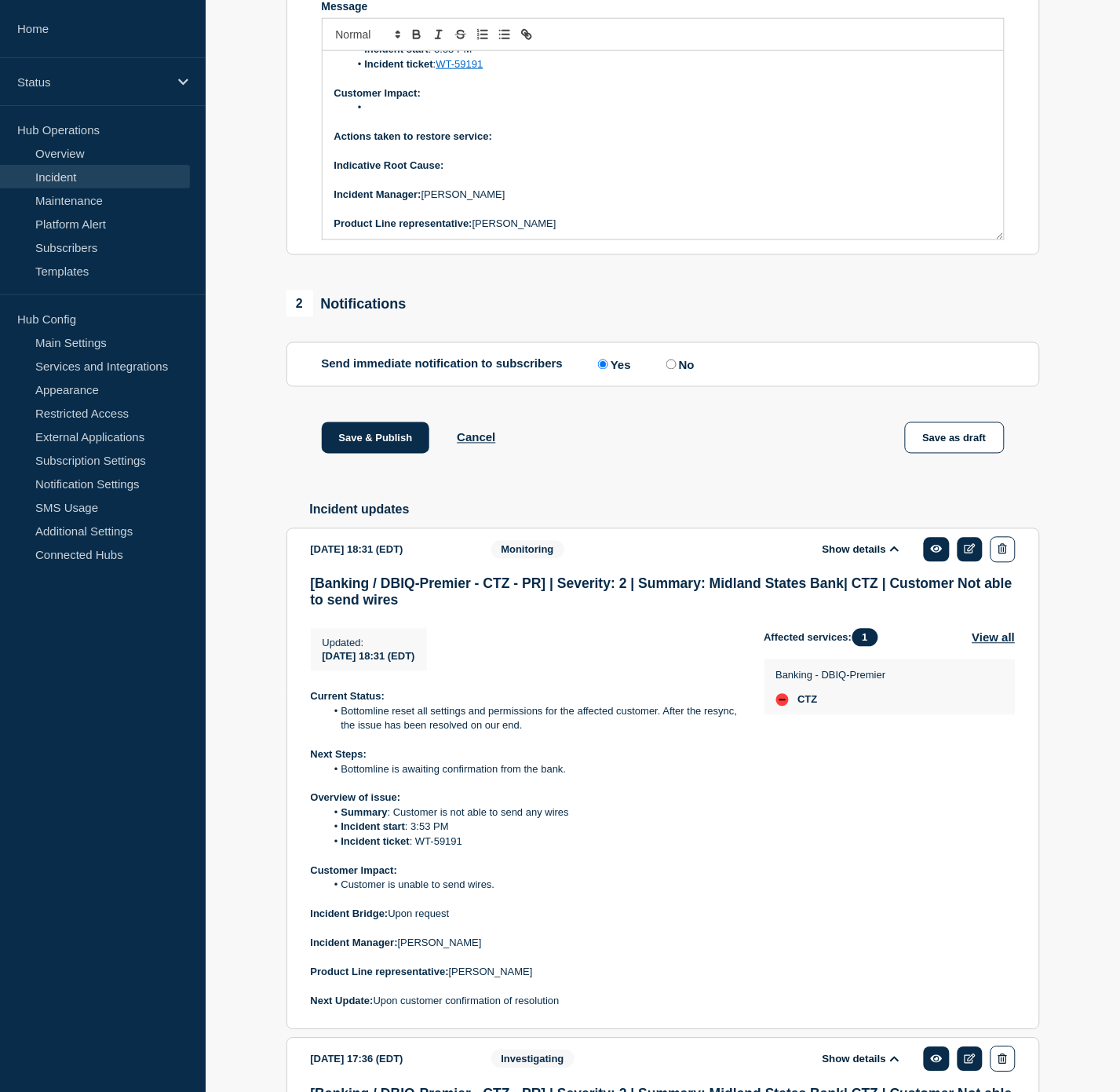
scroll to position [267, 0]
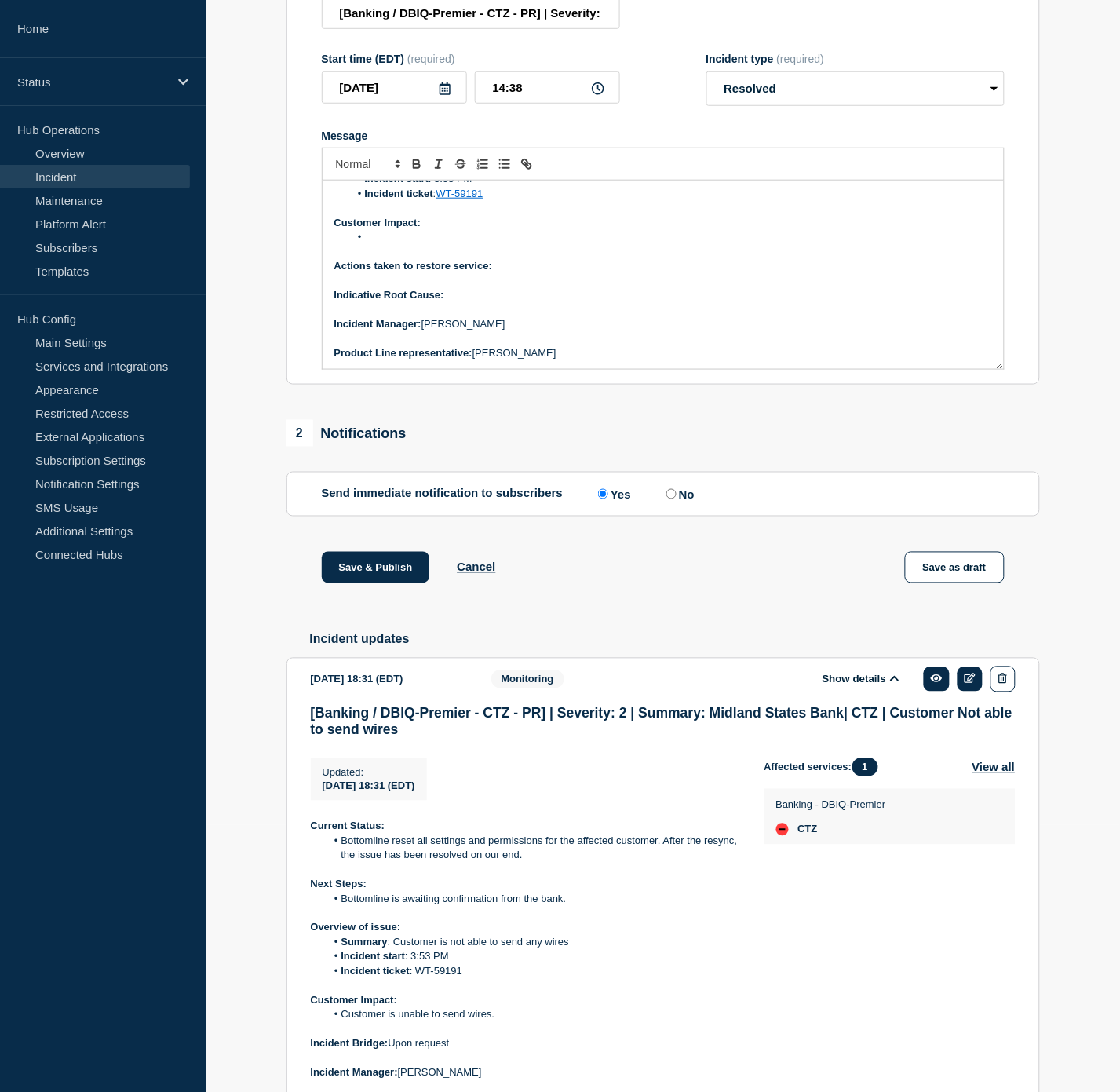
click at [485, 302] on p "Indicative Root Cause:" at bounding box center [663, 295] width 658 height 14
click at [648, 288] on p "Message" at bounding box center [663, 281] width 658 height 14
drag, startPoint x: 649, startPoint y: 332, endPoint x: 447, endPoint y: 336, distance: 202.0
click at [447, 302] on p "Indicative Root Cause: To be determined during retrospective" at bounding box center [663, 295] width 658 height 14
click at [418, 164] on icon "Toggle bold text" at bounding box center [416, 162] width 6 height 4
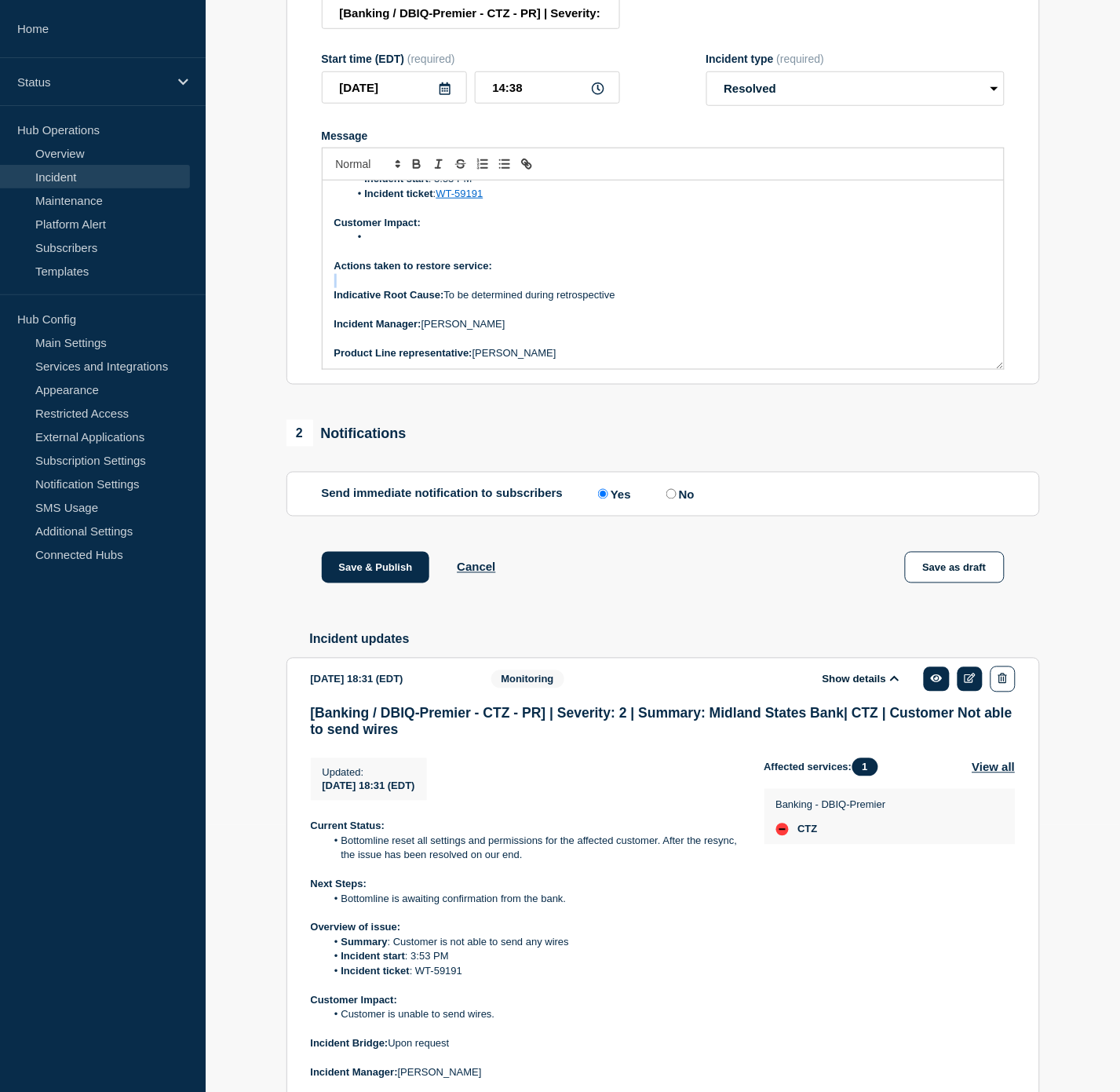
click at [509, 314] on div "Current Status: Overview of issue: Summary : Customer is not able to send any w…" at bounding box center [663, 274] width 682 height 188
click at [515, 273] on p "Actions taken to restore service:" at bounding box center [663, 266] width 658 height 14
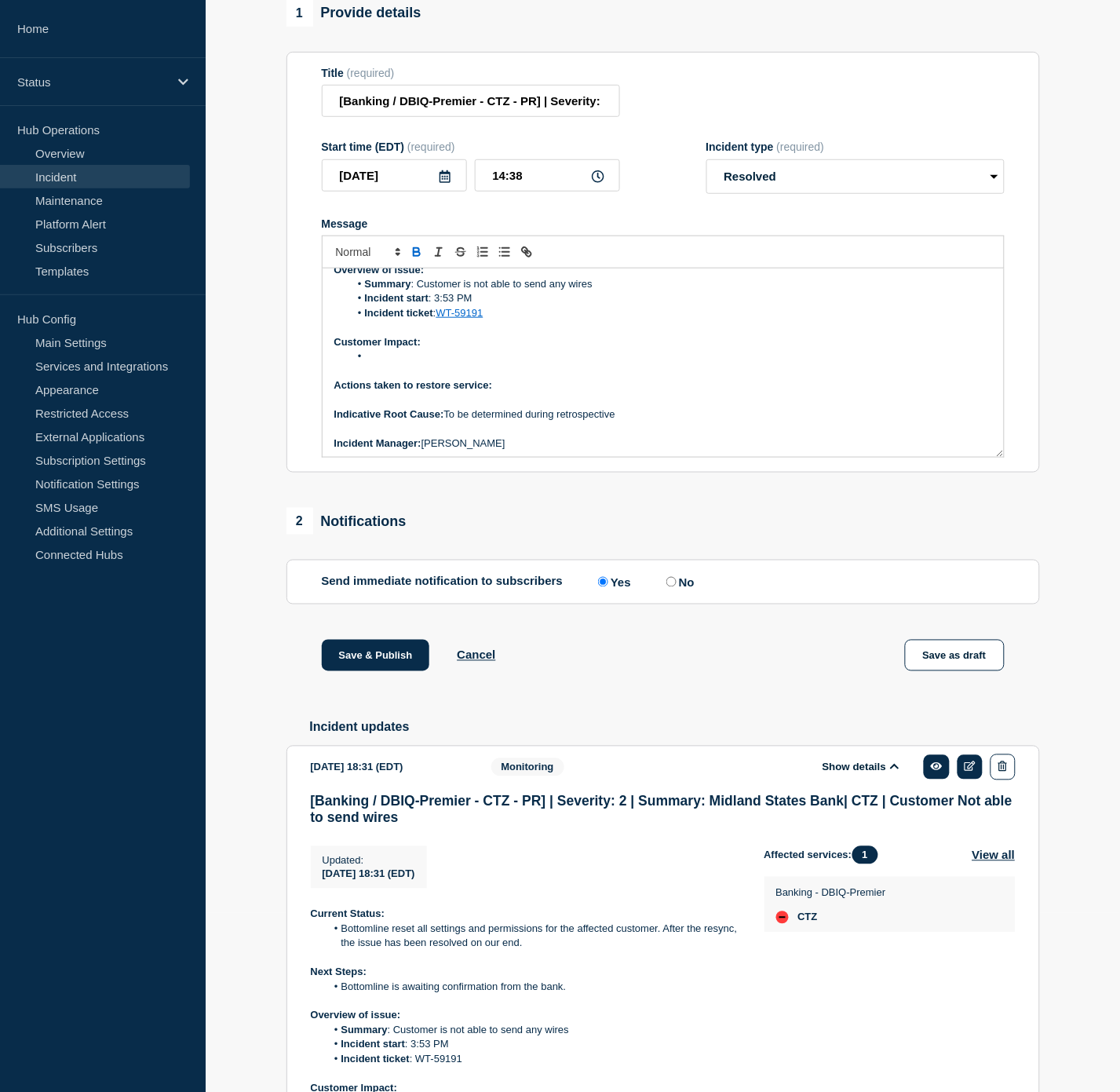
scroll to position [87, 0]
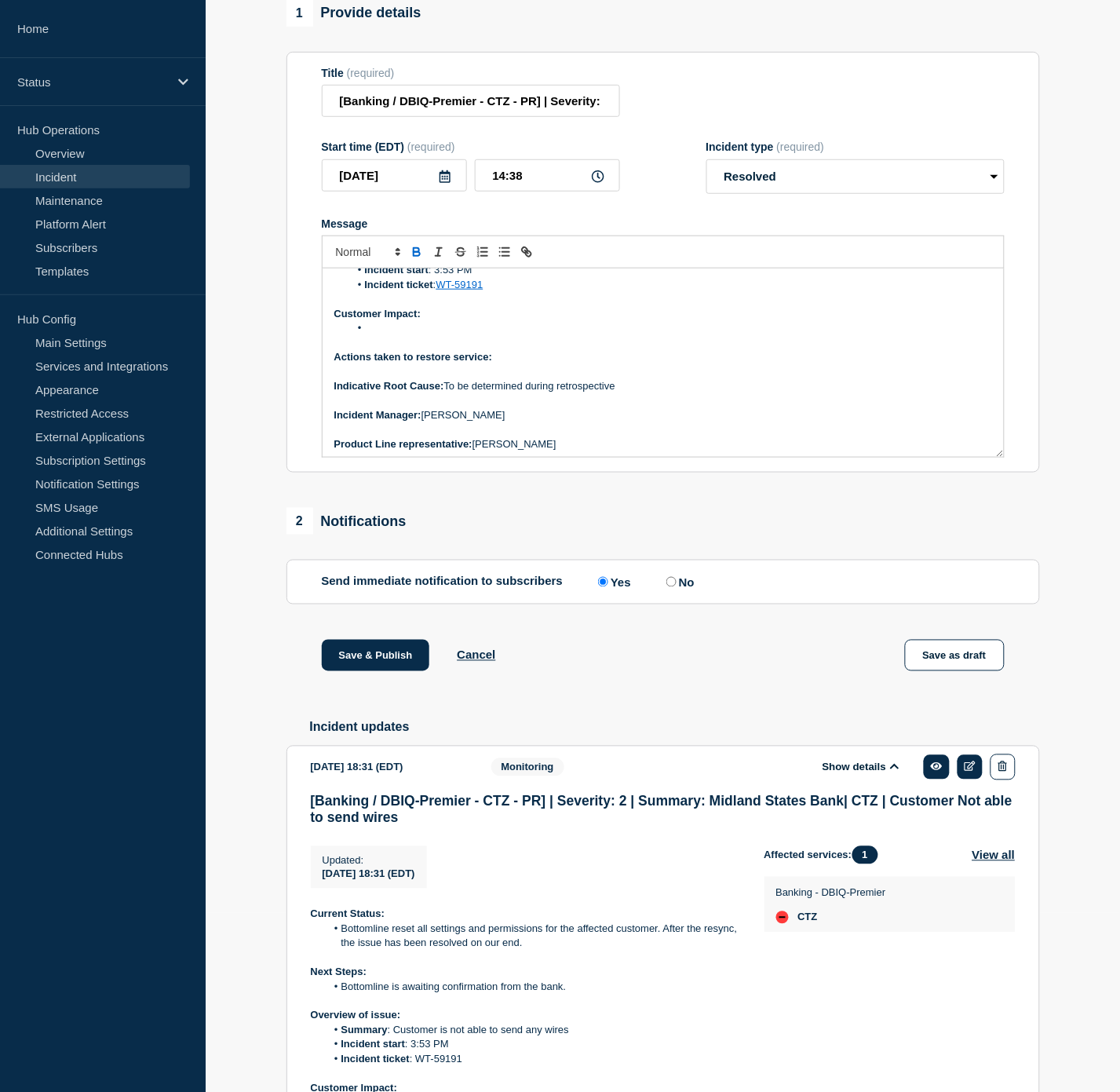
click at [531, 350] on p "Message" at bounding box center [663, 343] width 658 height 14
click at [527, 364] on p "Actions taken to restore service:" at bounding box center [663, 358] width 658 height 14
click at [501, 364] on p "Actions taken to restore service:" at bounding box center [663, 358] width 658 height 14
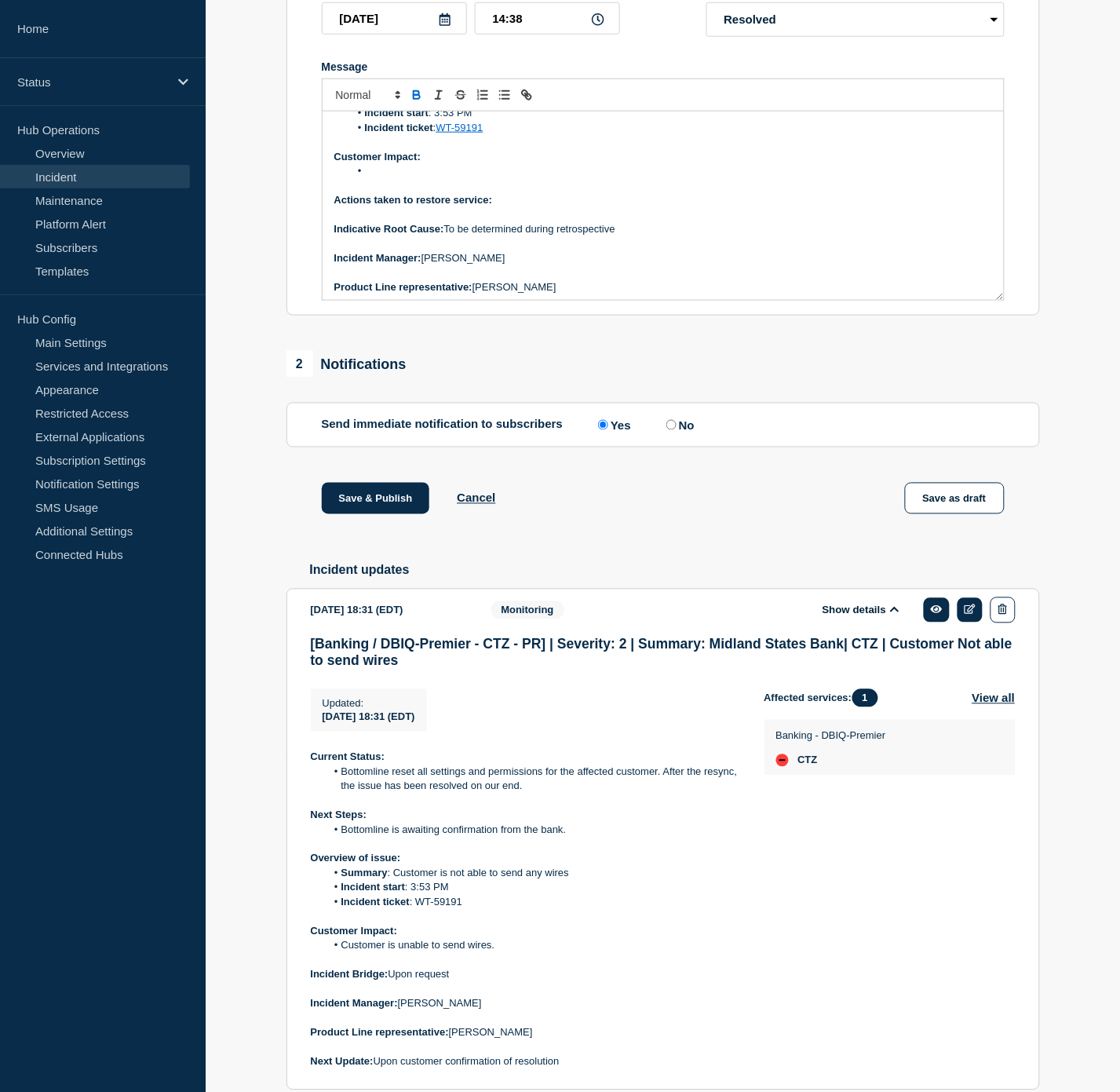
scroll to position [615, 0]
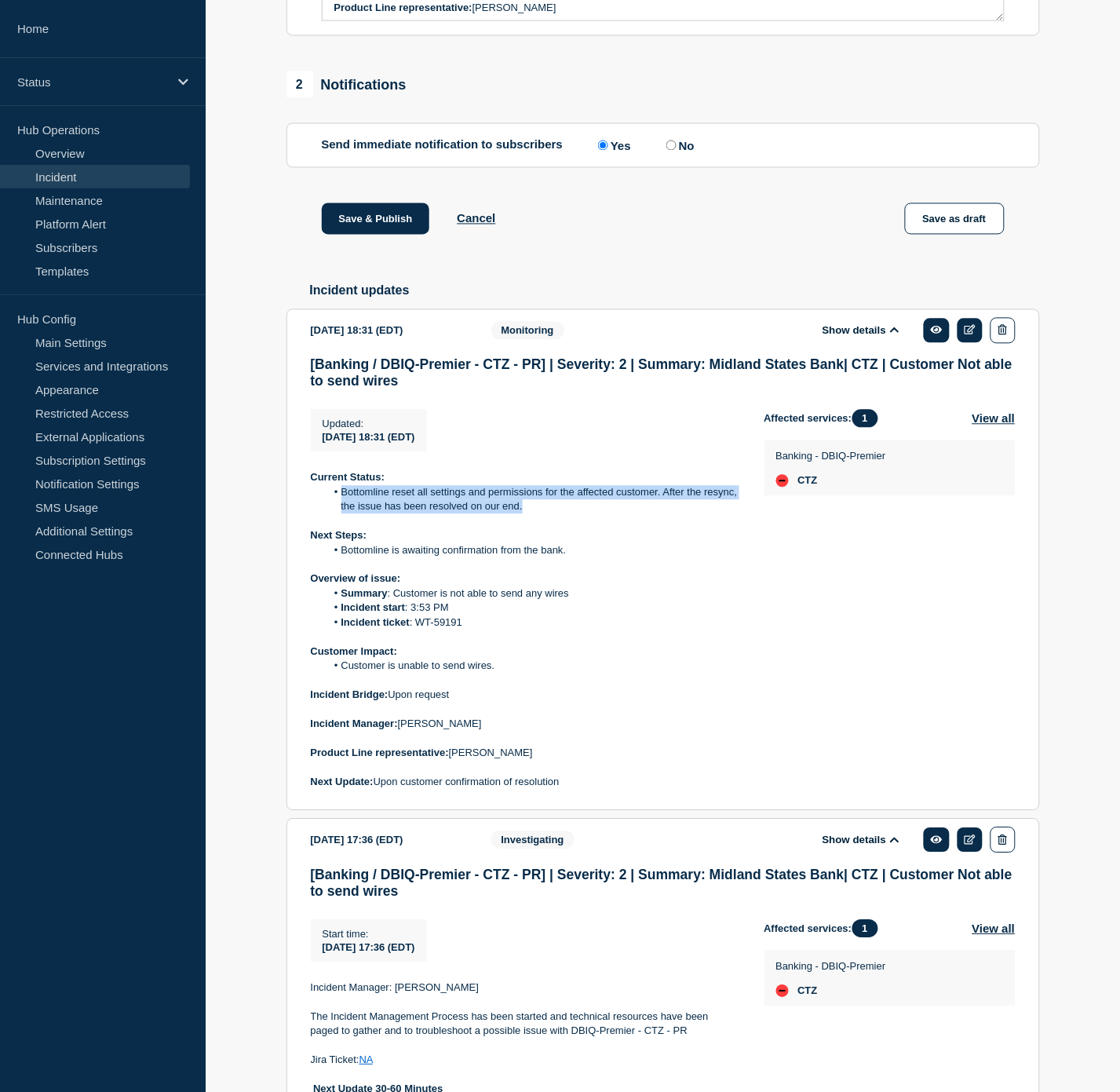
drag, startPoint x: 542, startPoint y: 556, endPoint x: 342, endPoint y: 543, distance: 200.4
click at [342, 515] on li "Bottomline reset all settings and permissions for the affected customer. After …" at bounding box center [532, 500] width 414 height 29
copy li "Bottomline reset all settings and permissions for the affected customer. After …"
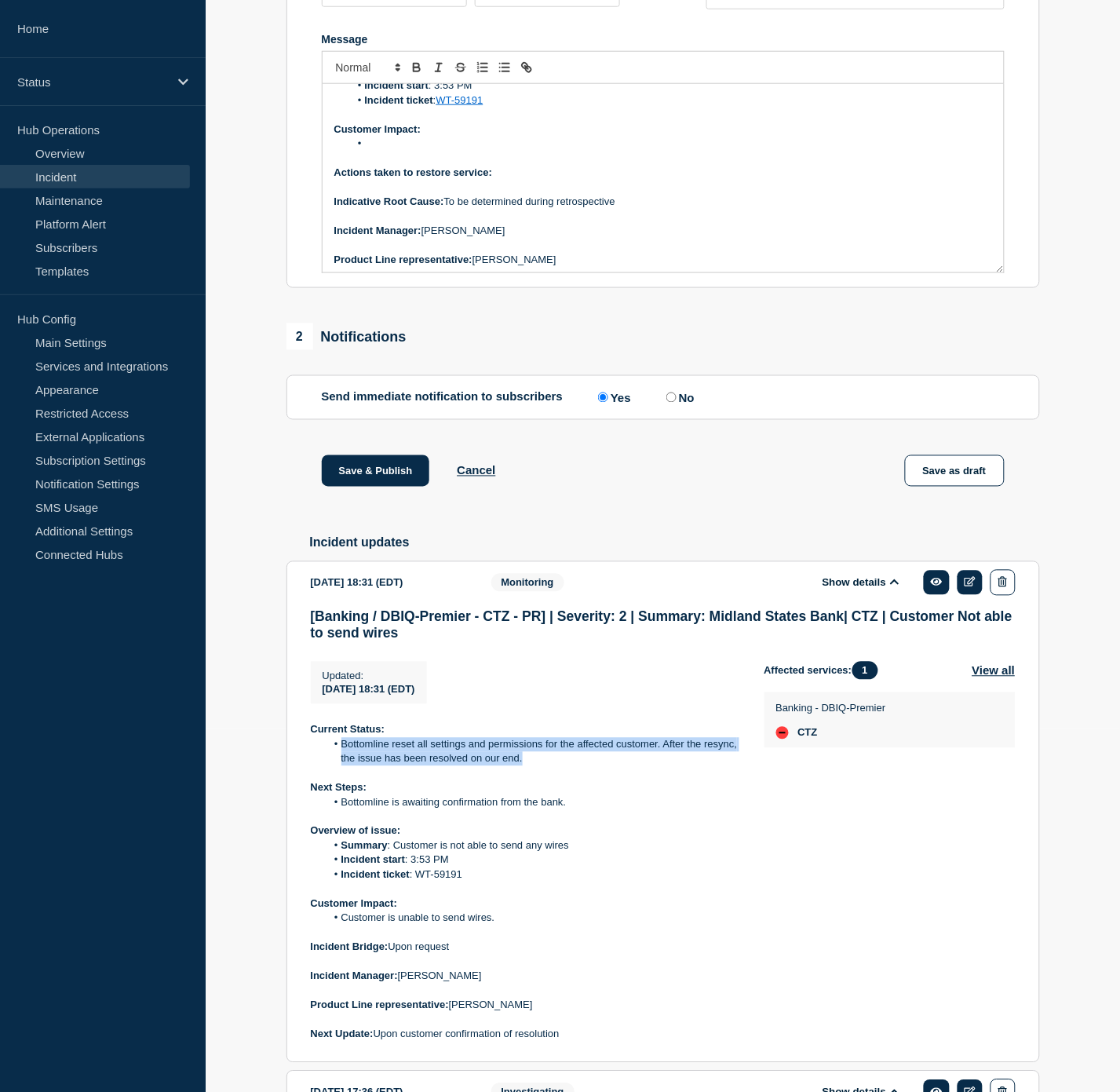
scroll to position [354, 0]
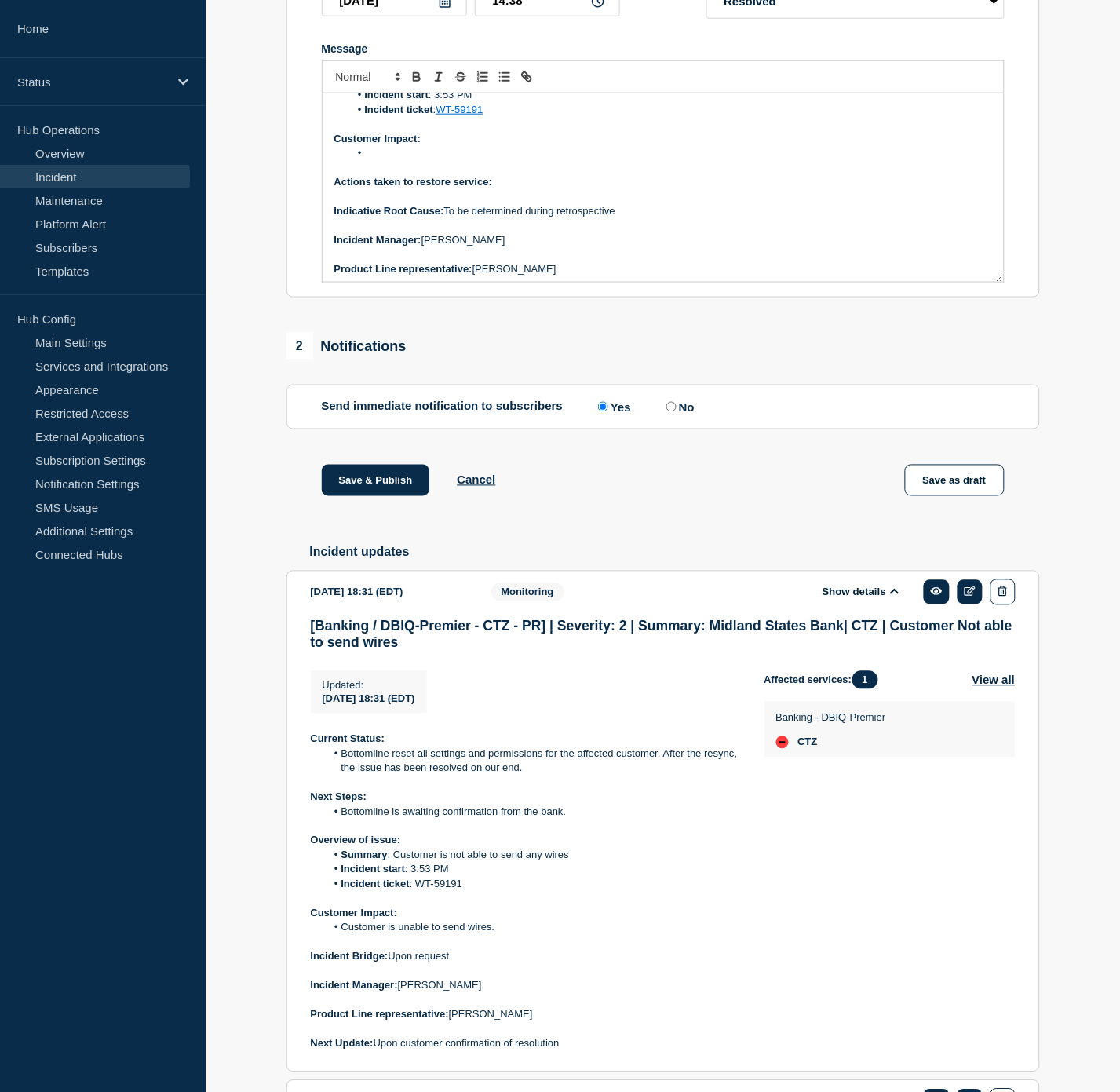
click at [517, 189] on p "Actions taken to restore service:" at bounding box center [663, 182] width 658 height 14
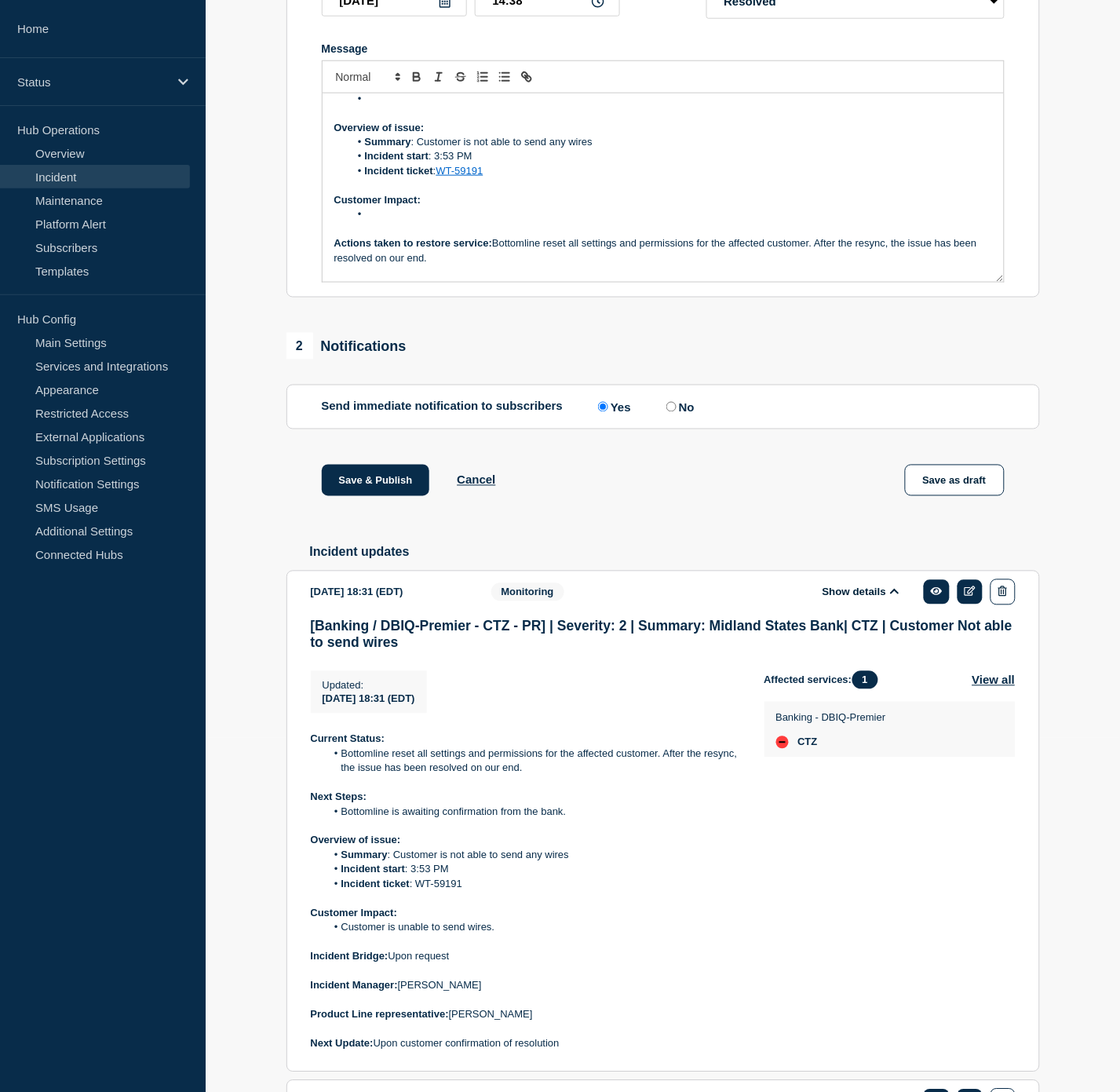
scroll to position [0, 0]
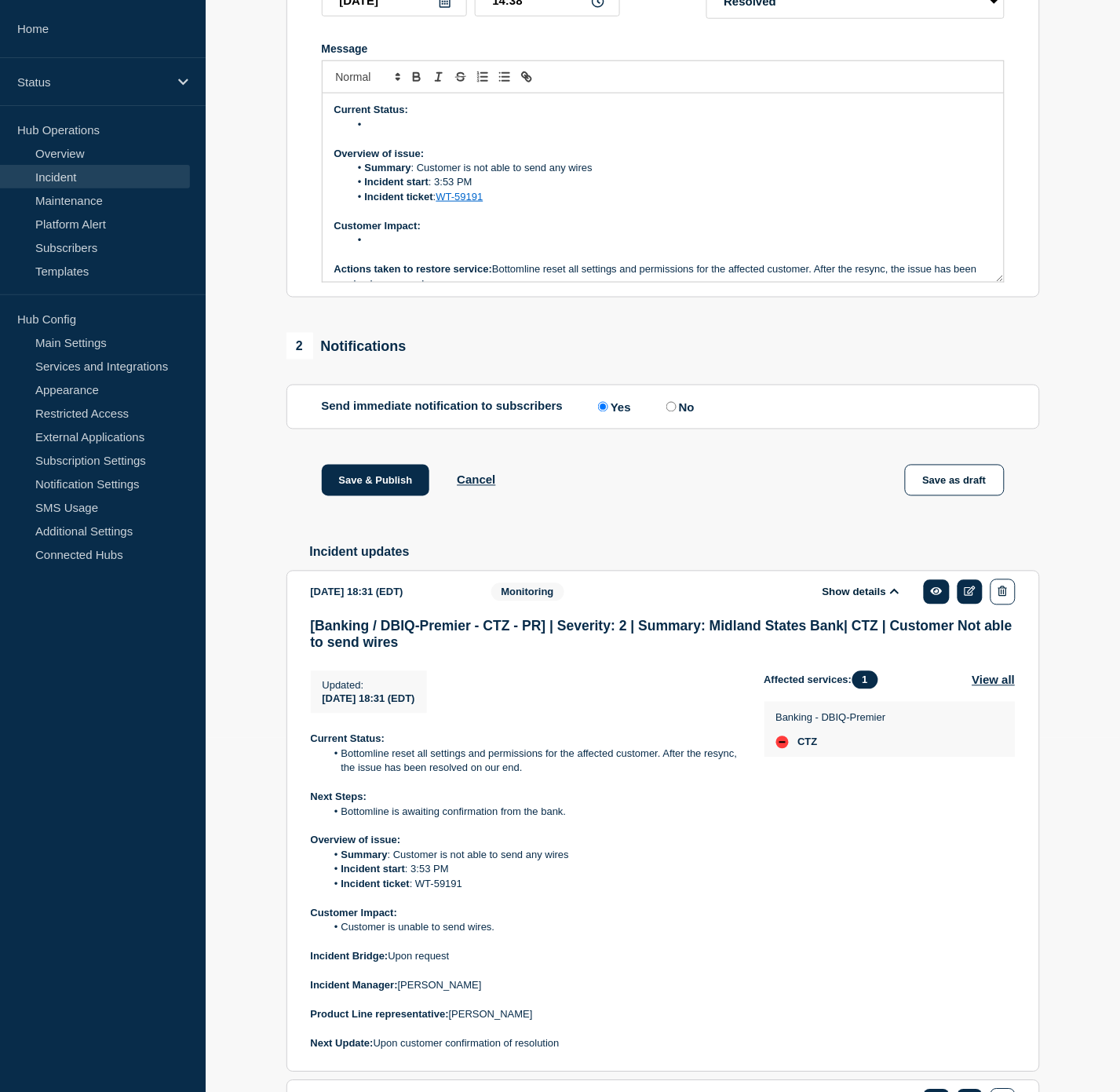
click at [405, 247] on li "Message" at bounding box center [671, 240] width 643 height 14
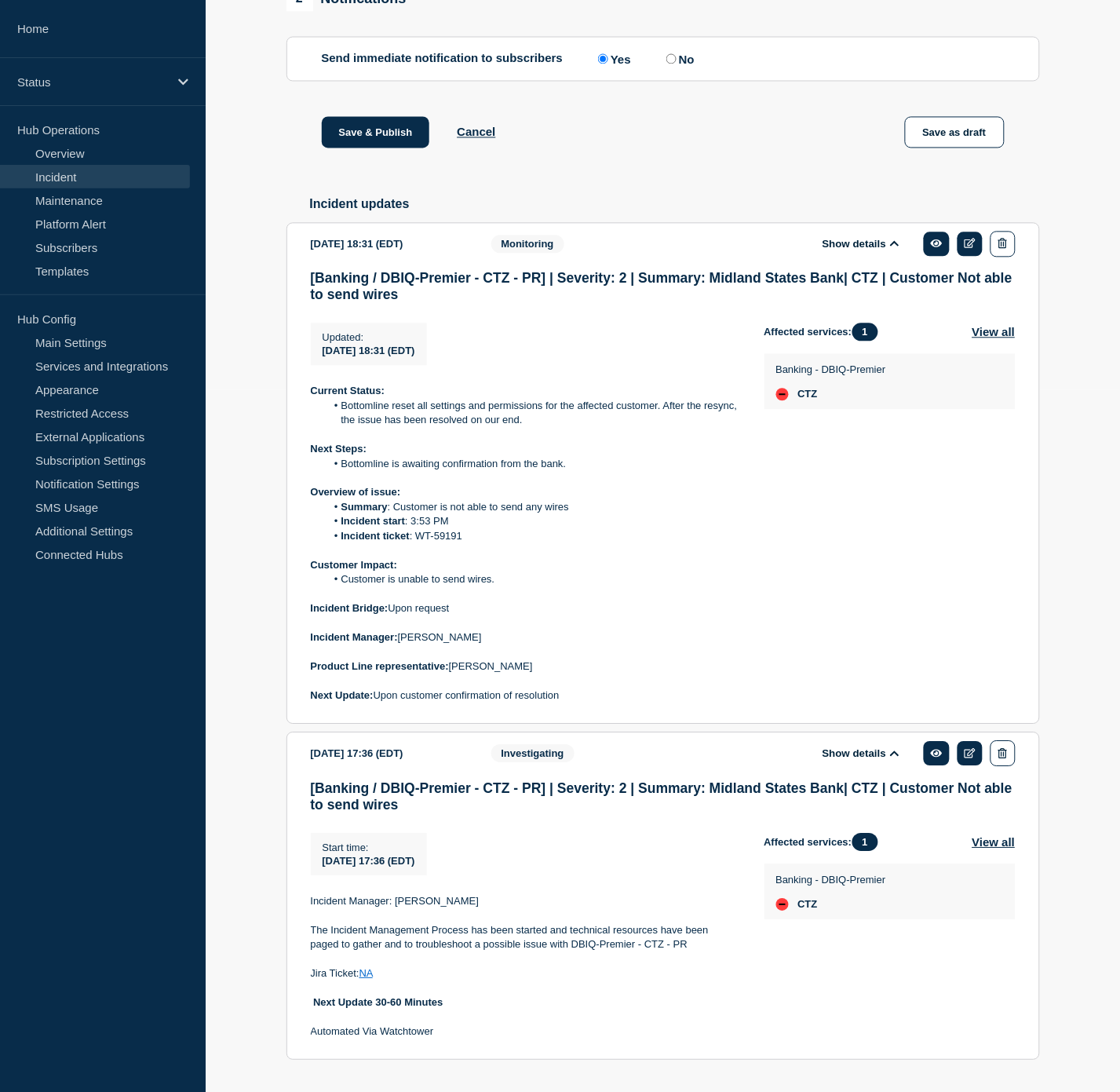
scroll to position [702, 0]
drag, startPoint x: 497, startPoint y: 624, endPoint x: 341, endPoint y: 629, distance: 156.1
click at [341, 586] on li "Customer is unable to send wires." at bounding box center [532, 579] width 414 height 14
copy li "Customer is unable to send wires."
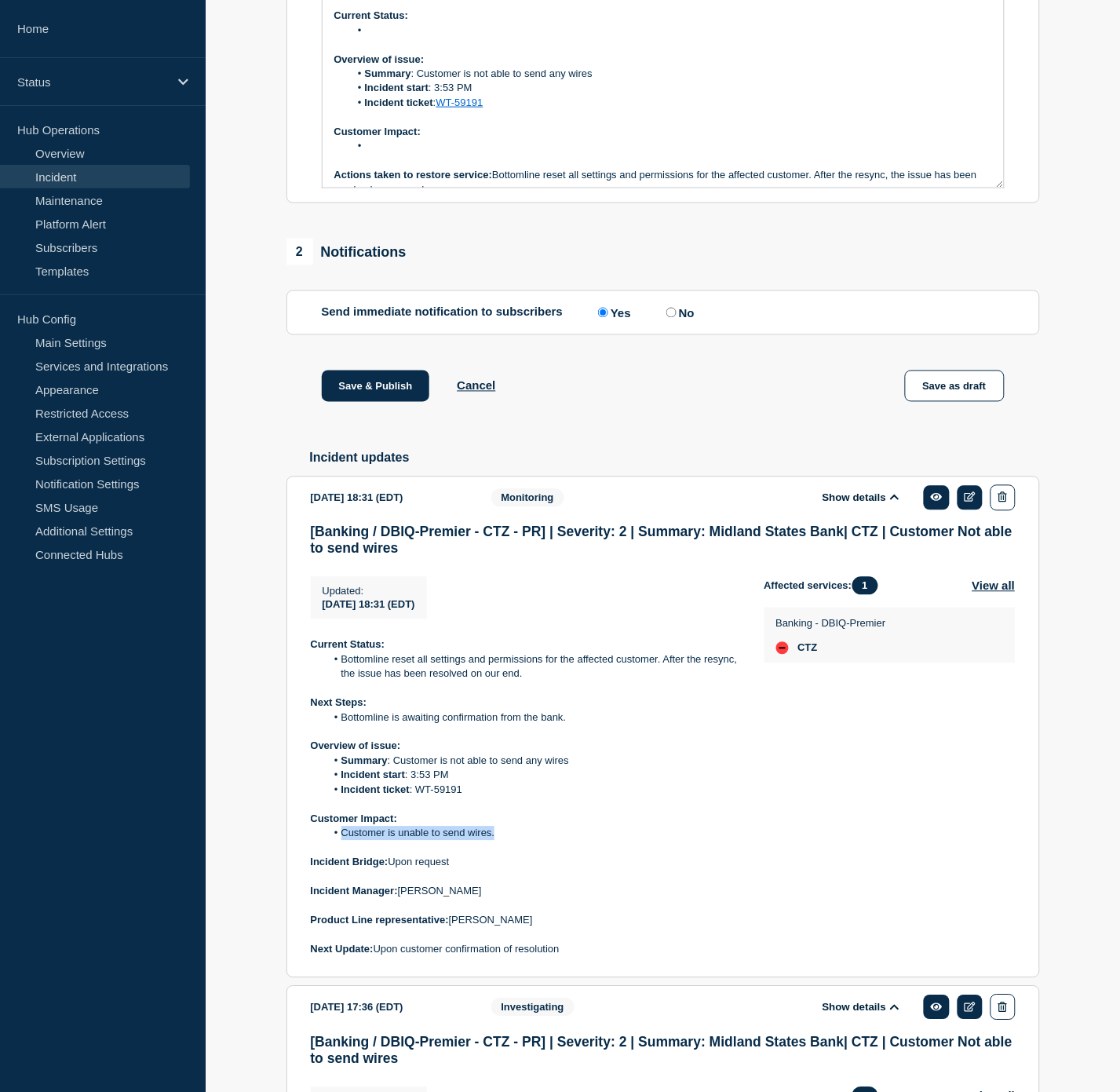
scroll to position [267, 0]
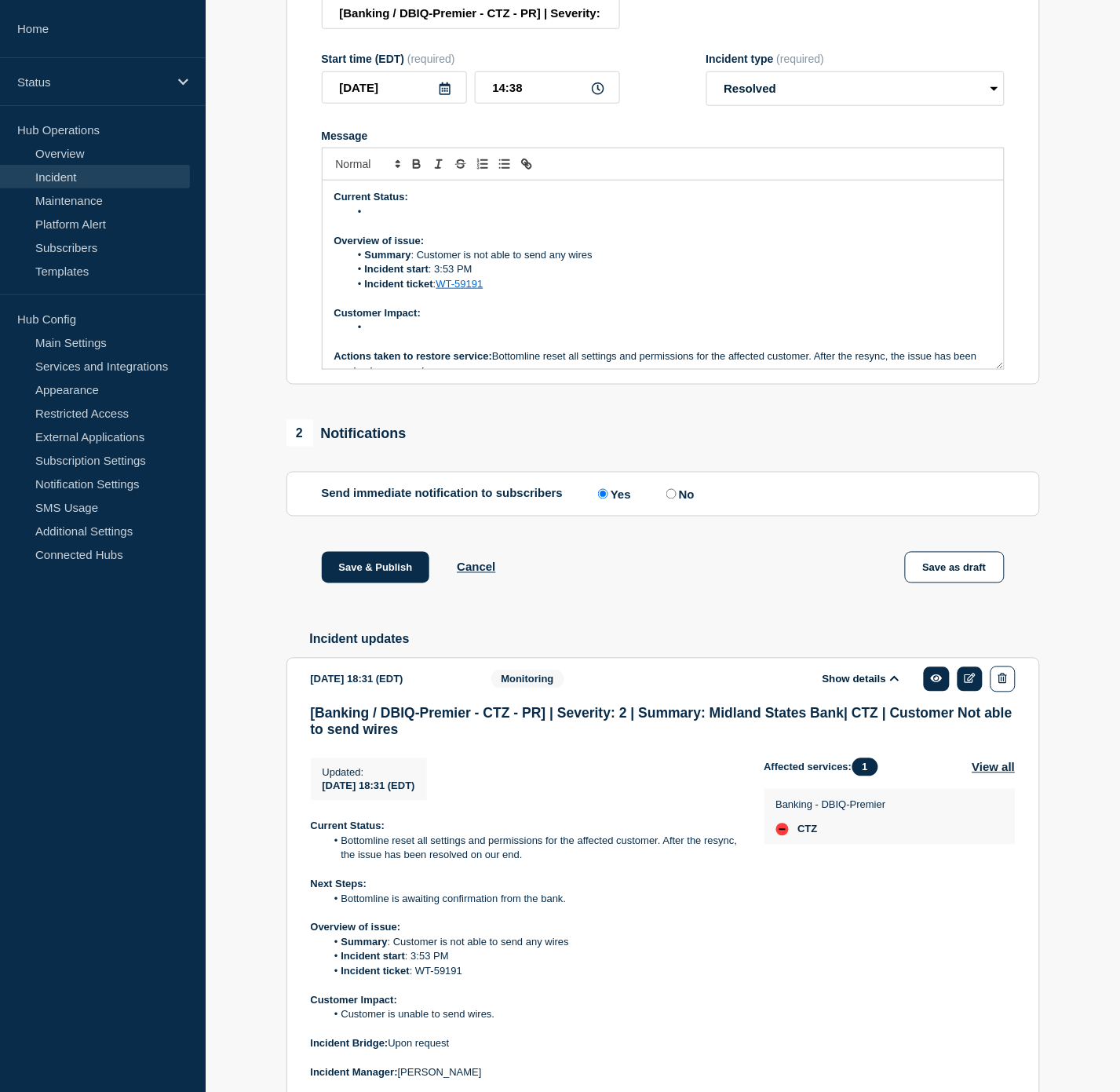
click at [402, 334] on li "Message" at bounding box center [671, 327] width 643 height 14
click at [408, 219] on li "Message" at bounding box center [671, 212] width 643 height 14
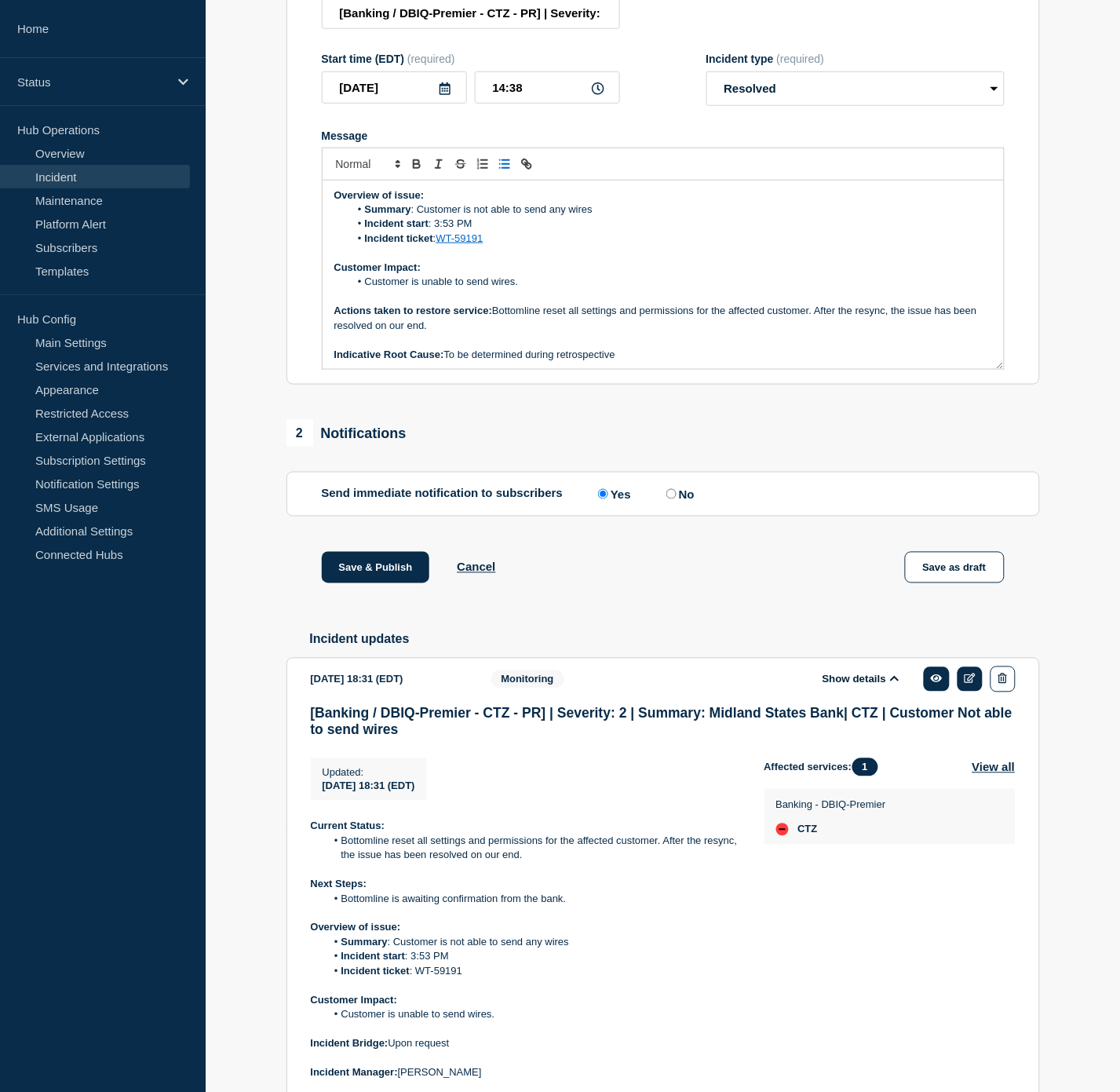
scroll to position [87, 0]
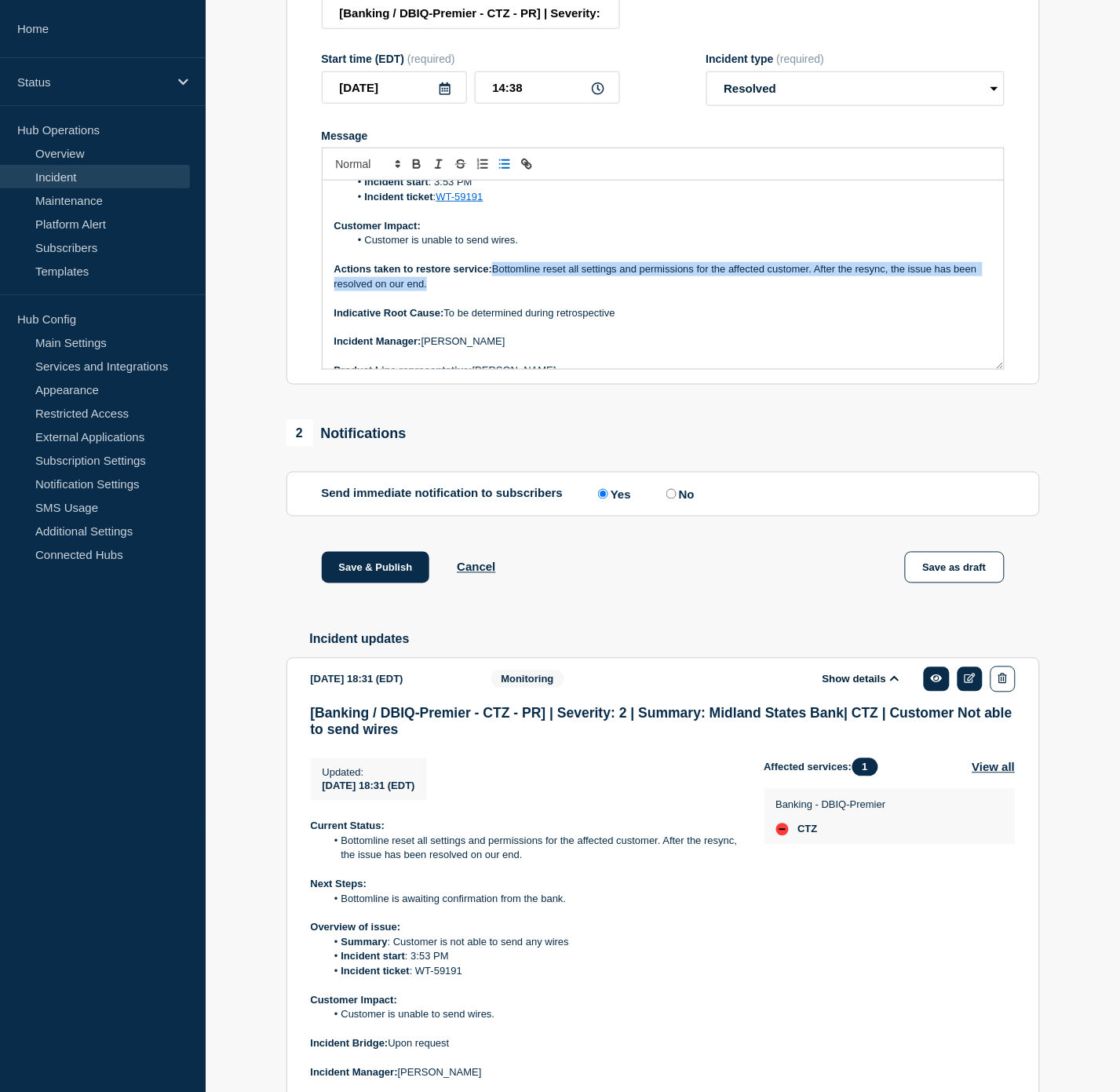
drag, startPoint x: 479, startPoint y: 324, endPoint x: 496, endPoint y: 314, distance: 19.7
click at [496, 291] on p "Actions taken to restore service: Bottomline reset all settings and permissions…" at bounding box center [663, 277] width 658 height 29
copy p "Bottomline reset all settings and permissions for the affected customer. After …"
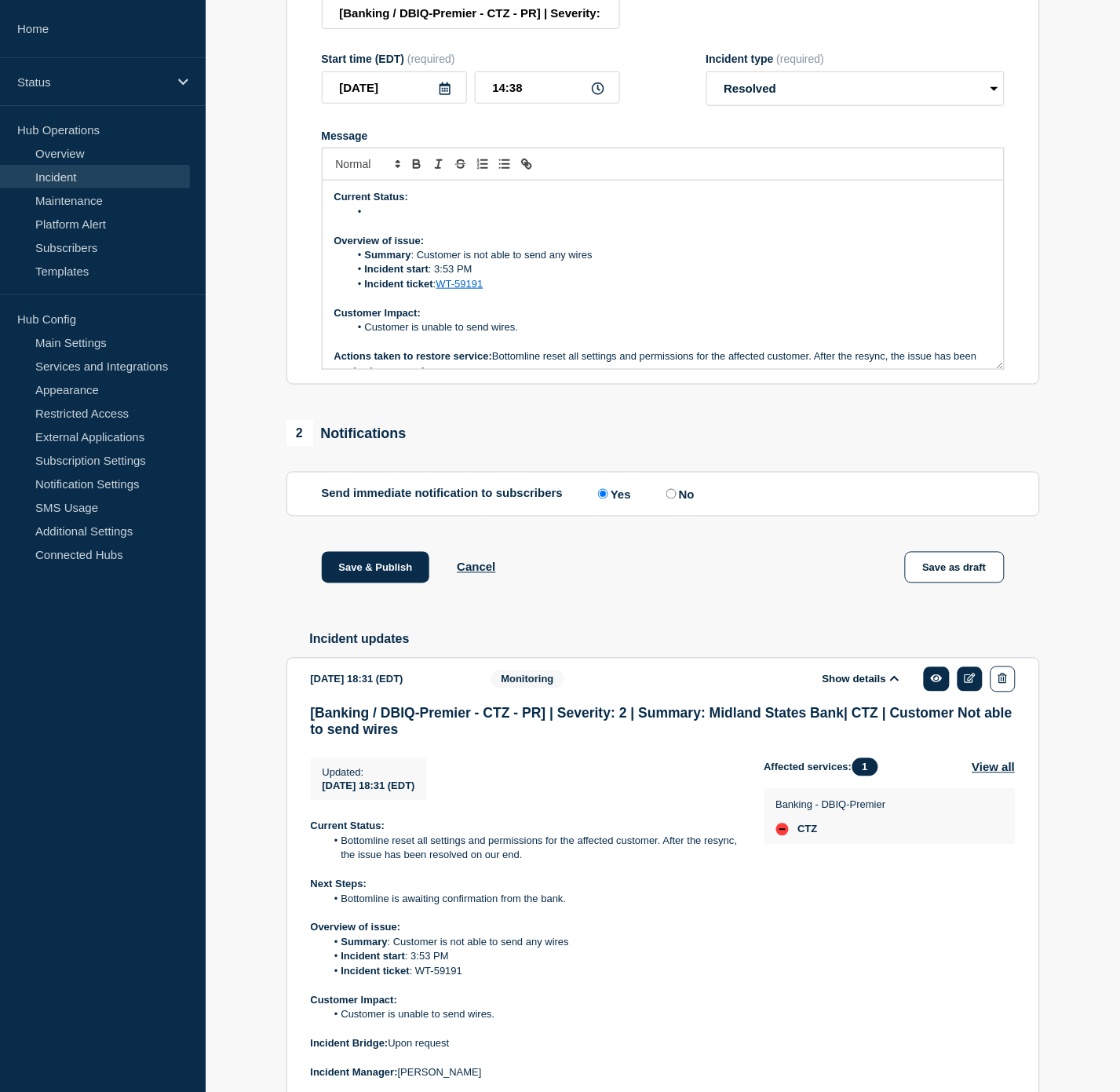
click at [389, 219] on li "Message" at bounding box center [671, 212] width 643 height 14
drag, startPoint x: 963, startPoint y: 249, endPoint x: 892, endPoint y: 257, distance: 71.4
click at [892, 219] on li "Bottomline reset all settings and permissions for the affected customer. After …" at bounding box center [671, 212] width 643 height 14
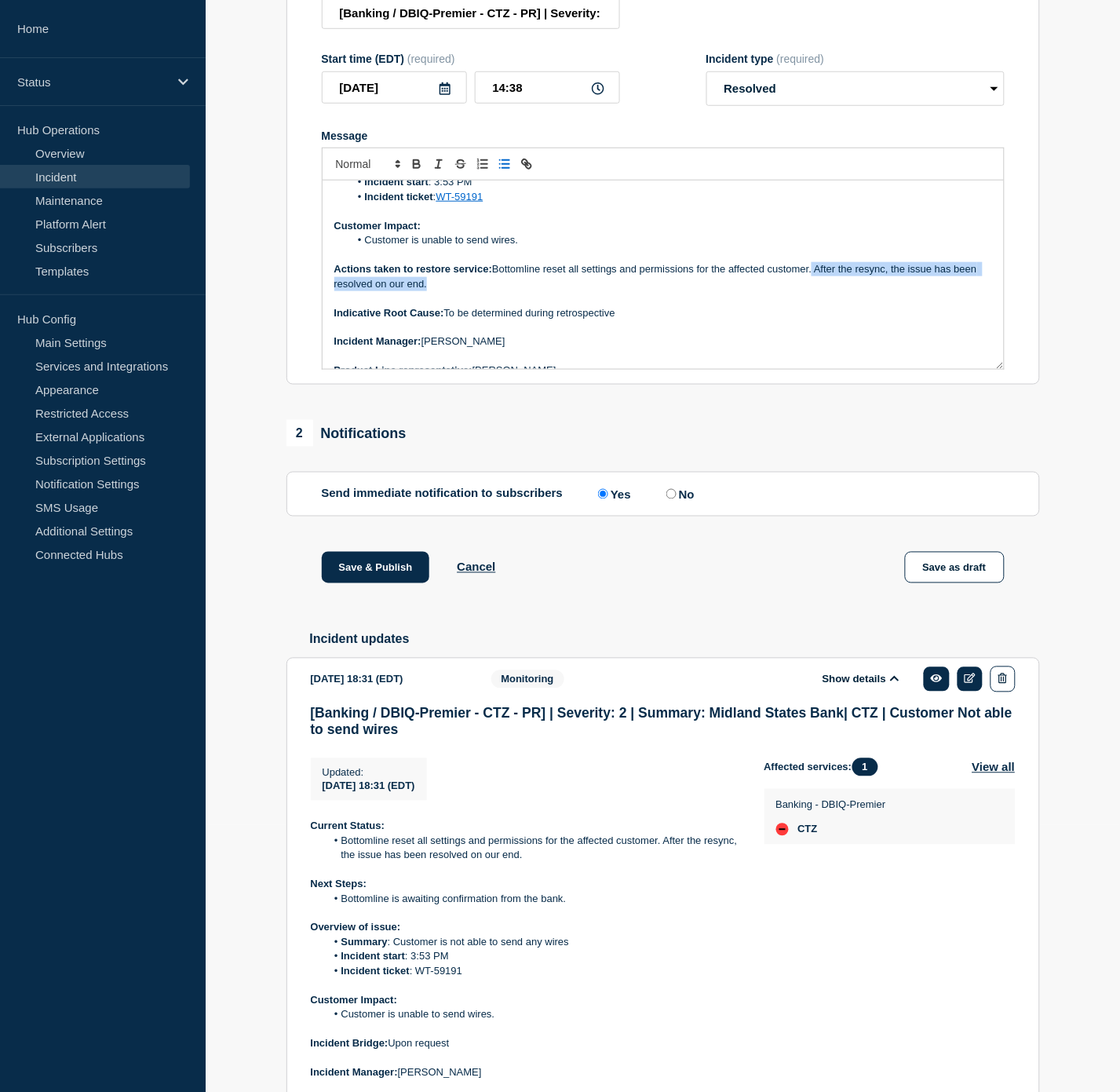
drag, startPoint x: 814, startPoint y: 310, endPoint x: 830, endPoint y: 324, distance: 21.3
click at [830, 291] on p "Actions taken to restore service: Bottomline reset all settings and permissions…" at bounding box center [663, 277] width 658 height 29
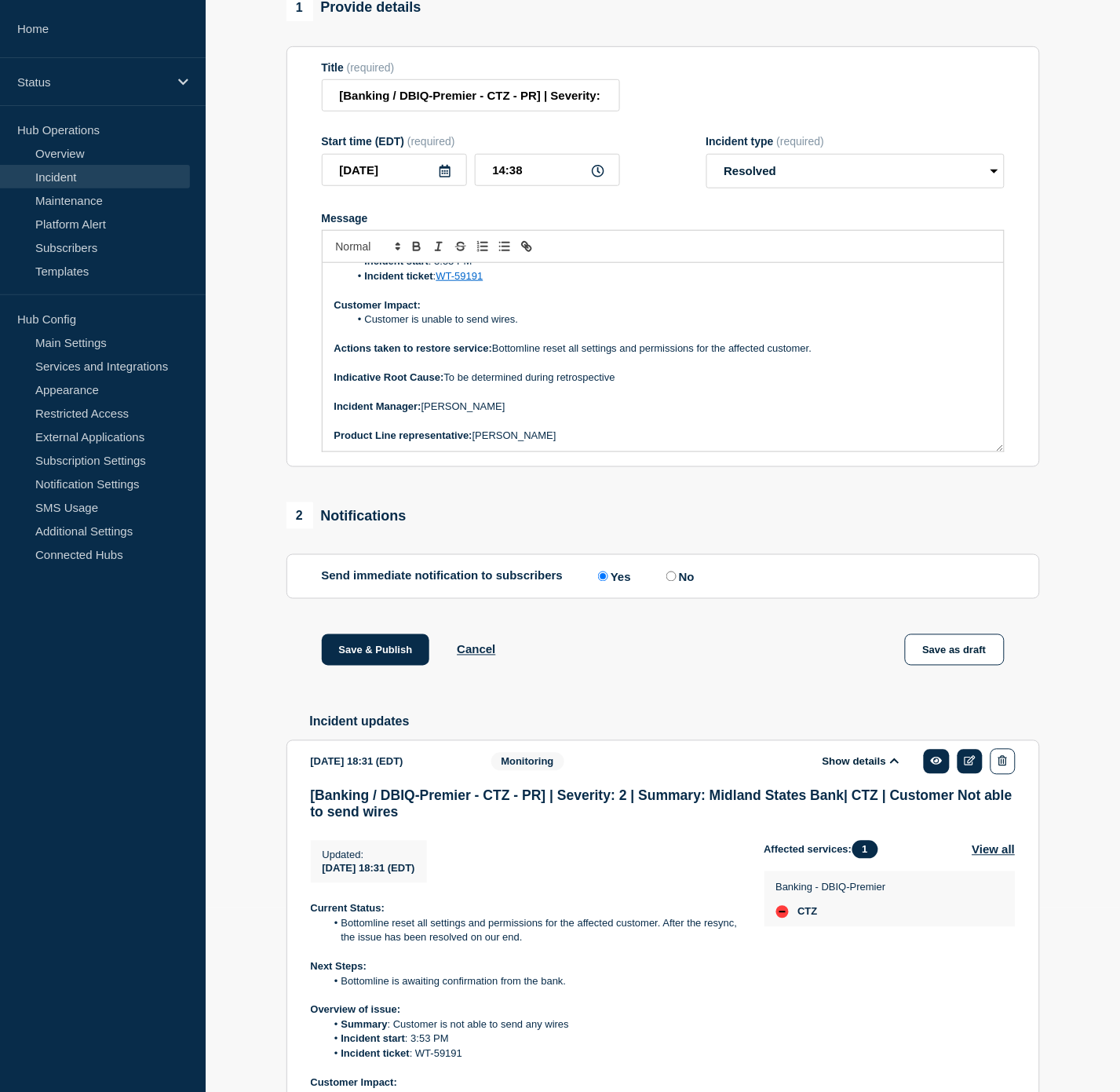
scroll to position [441, 0]
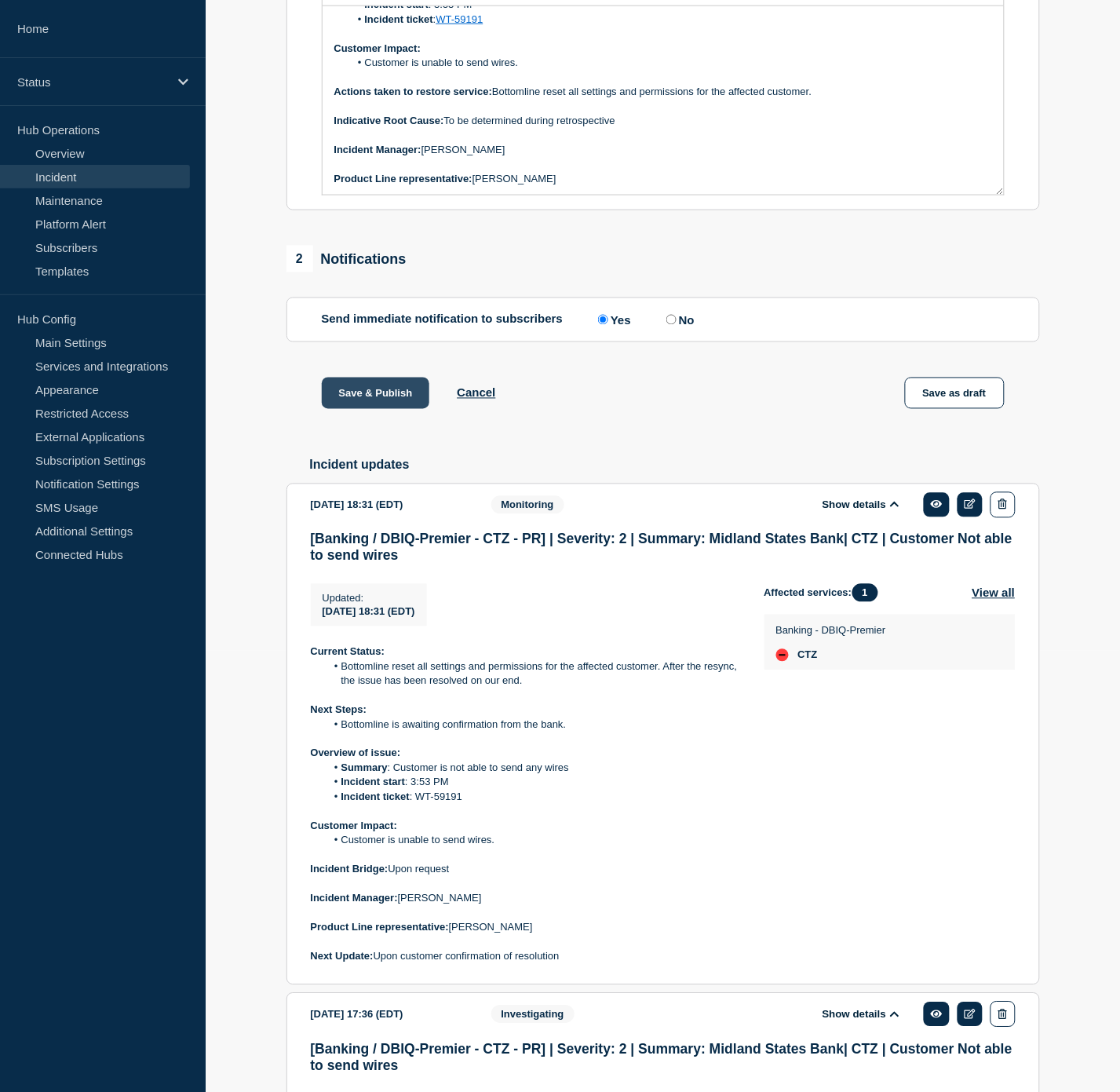
click at [380, 409] on button "Save & Publish" at bounding box center [375, 393] width 108 height 31
